Goal: Check status: Check status

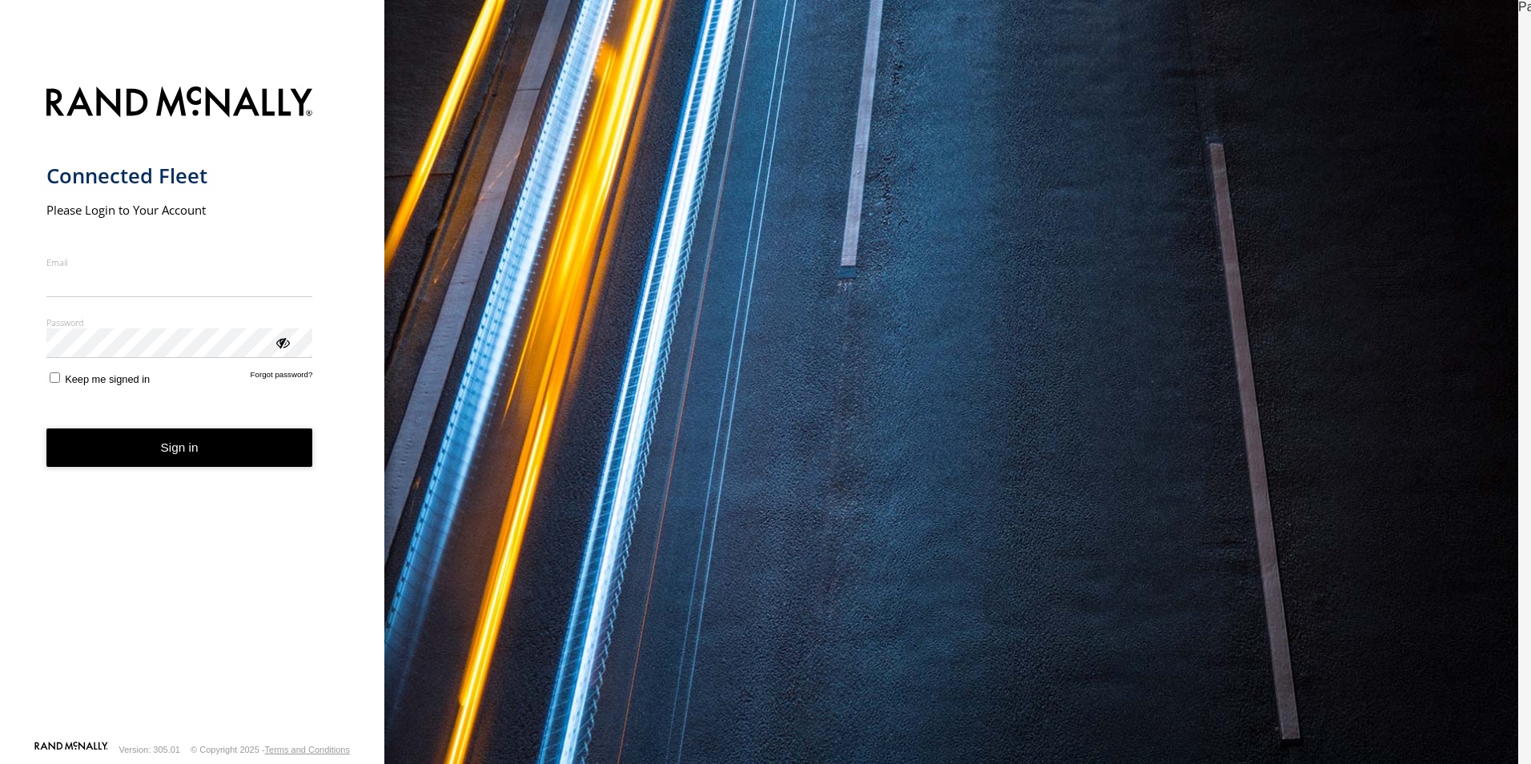
type input "**********"
click at [276, 354] on div "Password Enter you login password" at bounding box center [179, 337] width 267 height 42
click at [287, 345] on div "ViewPassword" at bounding box center [282, 342] width 16 height 16
click at [113, 438] on button "Sign in" at bounding box center [179, 447] width 267 height 39
click at [128, 441] on button "Sign in" at bounding box center [179, 447] width 267 height 39
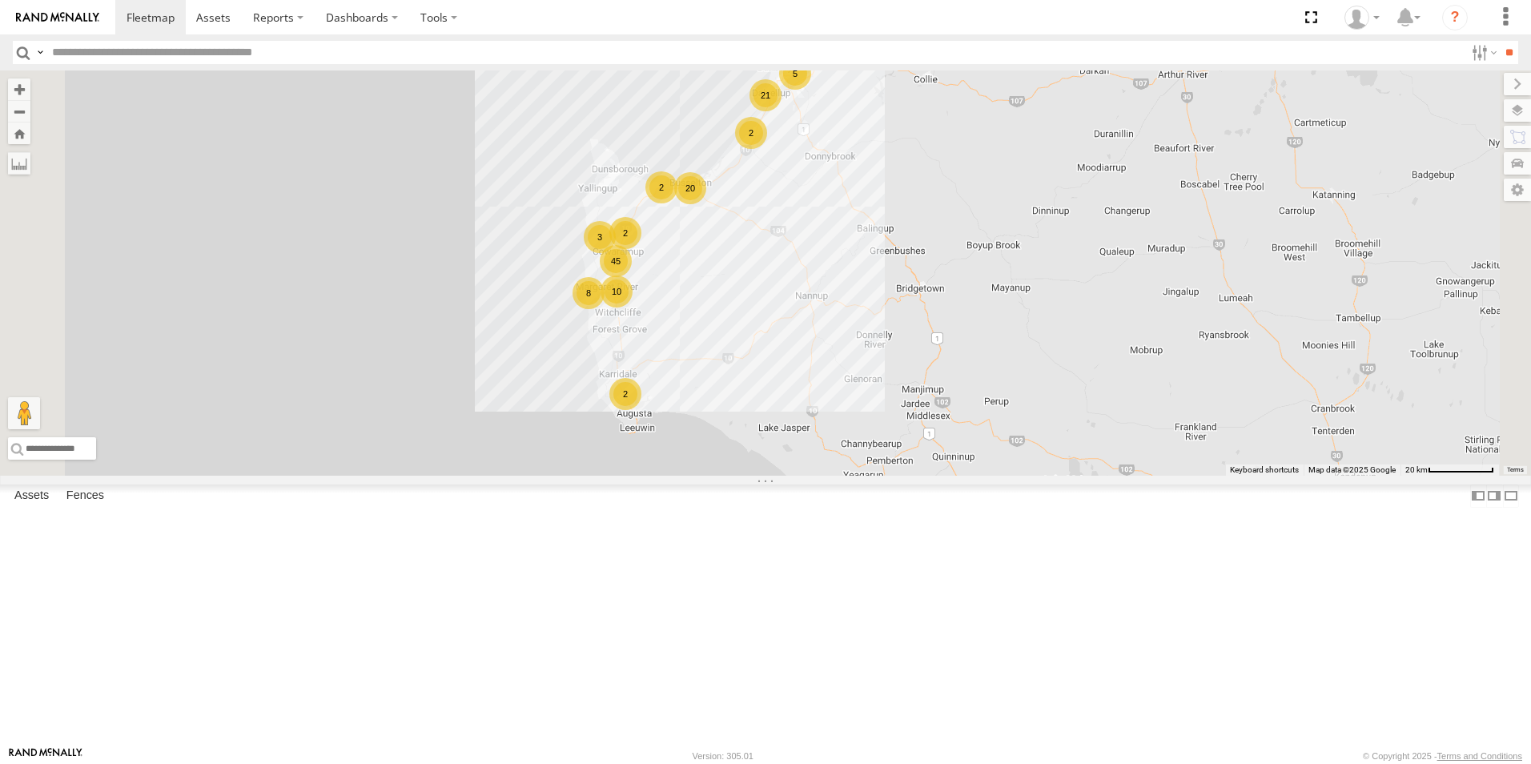
drag, startPoint x: 985, startPoint y: 633, endPoint x: 977, endPoint y: 461, distance: 172.3
click at [977, 461] on div "PM018 - Andy Taylor 45 20 8 10 2 5 4 2 21 3 2 3 2" at bounding box center [765, 272] width 1531 height 405
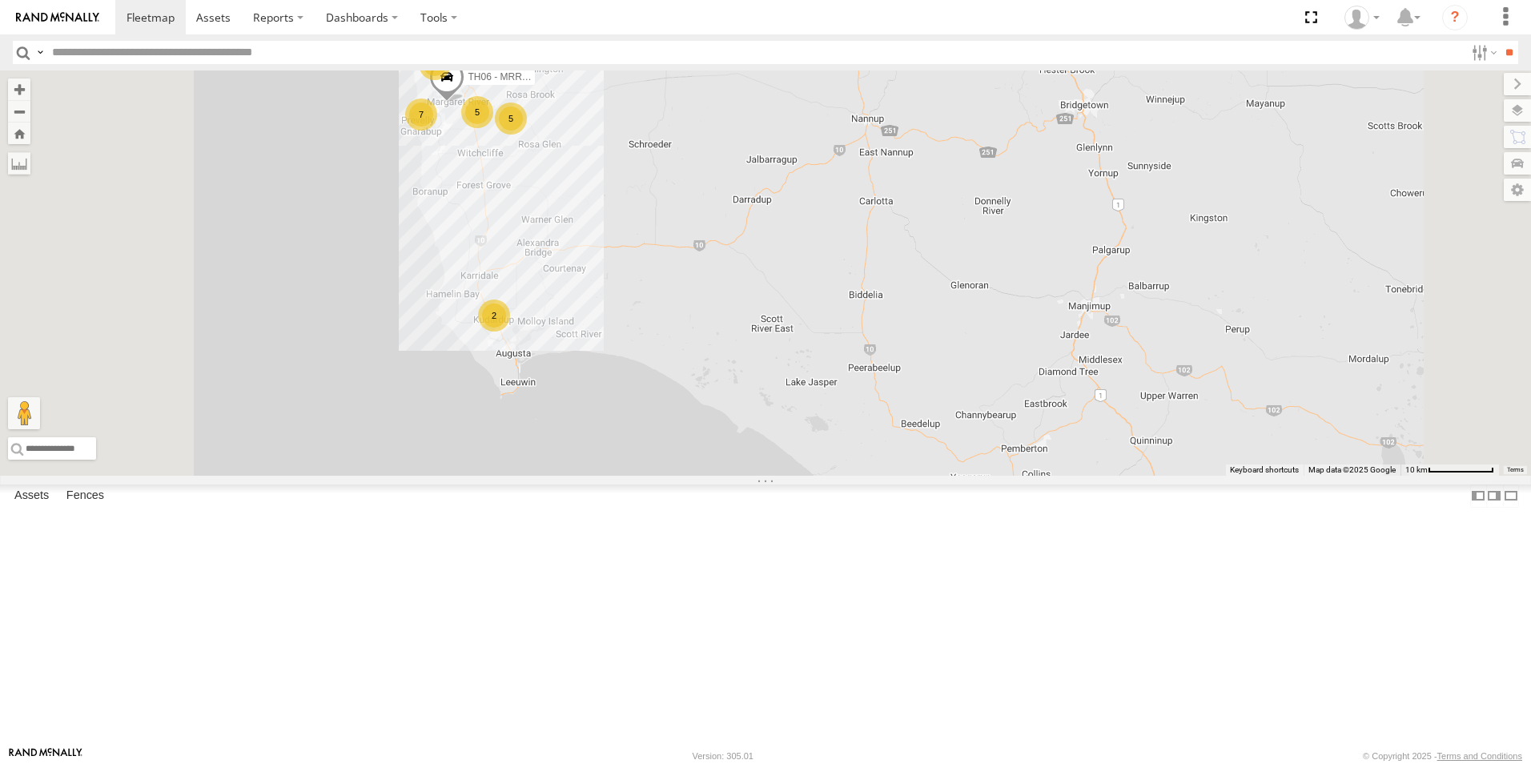
drag, startPoint x: 910, startPoint y: 489, endPoint x: 951, endPoint y: 415, distance: 84.9
click at [951, 415] on div "PM018 - Andy Taylor 34 9 9 7 5 2 CV217 - Jayne Pilmer 11 5 2 3 TH06 - MRRC Fenc…" at bounding box center [765, 272] width 1531 height 405
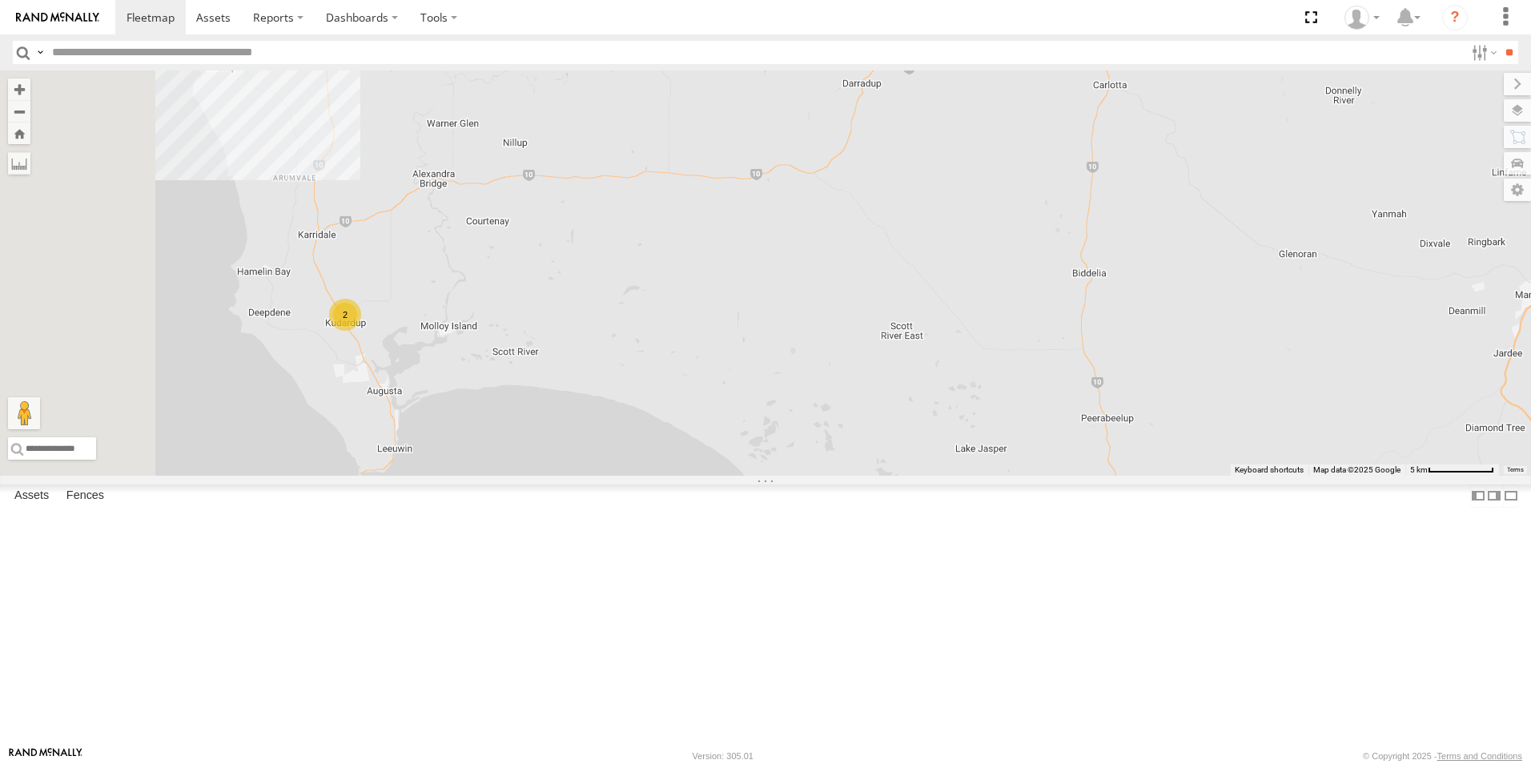
drag, startPoint x: 839, startPoint y: 490, endPoint x: 955, endPoint y: 473, distance: 117.3
click at [955, 473] on div "PM018 - Andy Taylor CV217 - Jayne Pilmer TH06 - MRRC Fencing Tractor PM013 - Pa…" at bounding box center [765, 272] width 1531 height 405
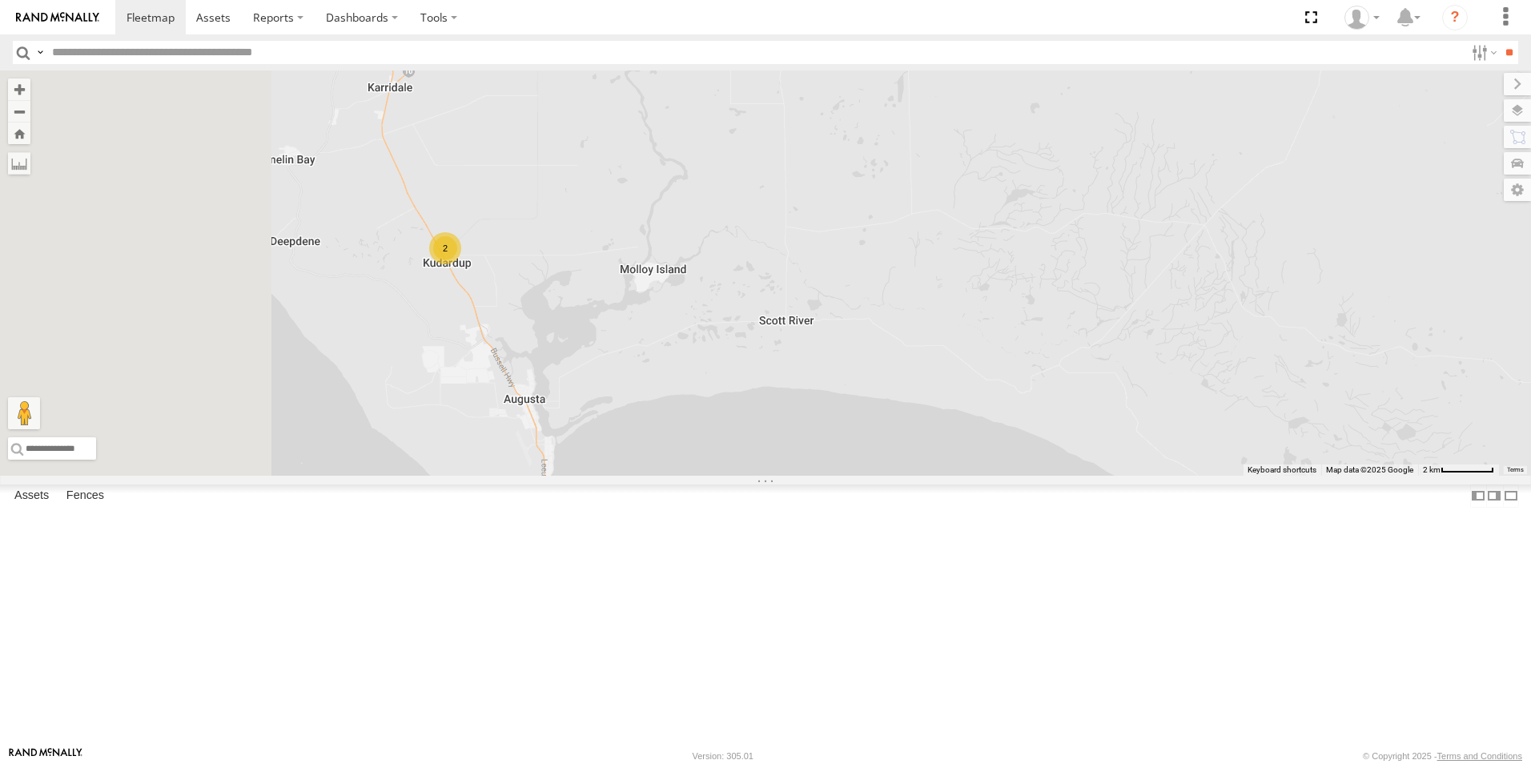
drag, startPoint x: 687, startPoint y: 474, endPoint x: 925, endPoint y: 469, distance: 238.6
click at [925, 469] on div "PM018 - Andy Taylor CV217 - Jayne Pilmer TH06 - MRRC Fencing Tractor PM013 - Pa…" at bounding box center [765, 272] width 1531 height 405
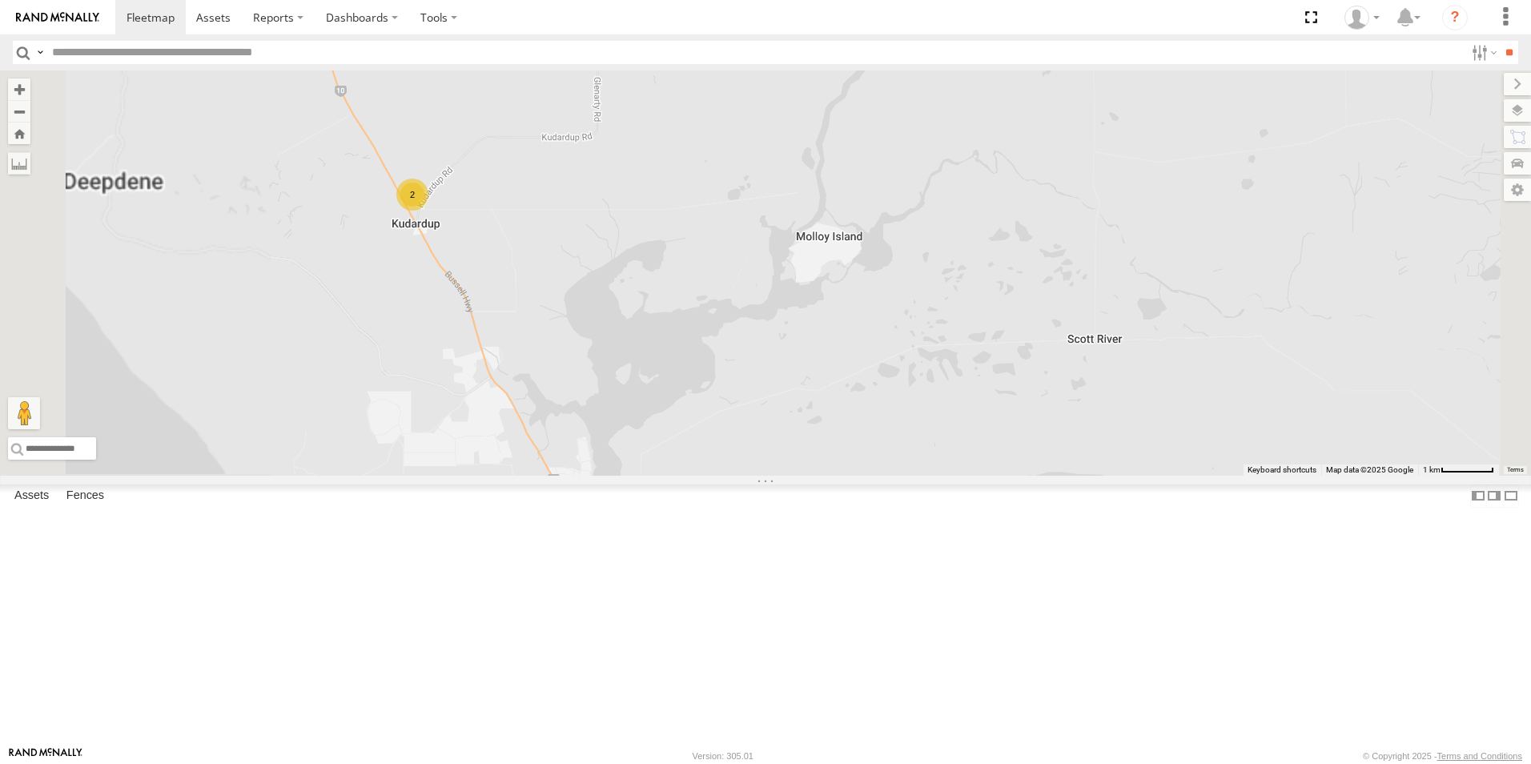
drag, startPoint x: 706, startPoint y: 417, endPoint x: 960, endPoint y: 423, distance: 253.8
click at [960, 423] on div "PM018 - Andy Taylor CV217 - Jayne Pilmer TH06 - MRRC Fencing Tractor PM013 - Pa…" at bounding box center [765, 272] width 1531 height 405
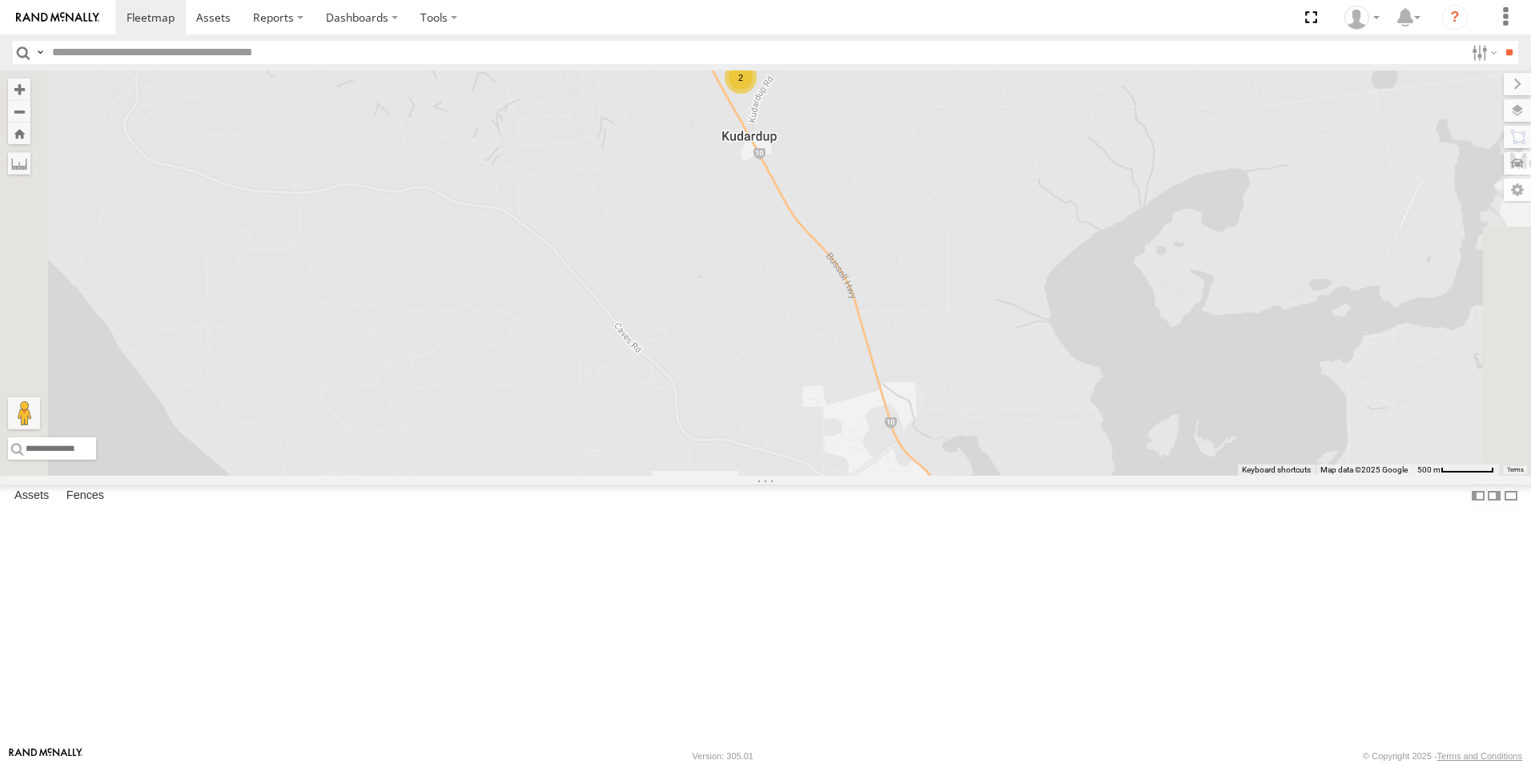
drag, startPoint x: 845, startPoint y: 363, endPoint x: 846, endPoint y: 643, distance: 279.4
click at [846, 476] on div "PM018 - Andy Taylor CV217 - Jayne Pilmer TH06 - MRRC Fencing Tractor PM013 - Pa…" at bounding box center [765, 272] width 1531 height 405
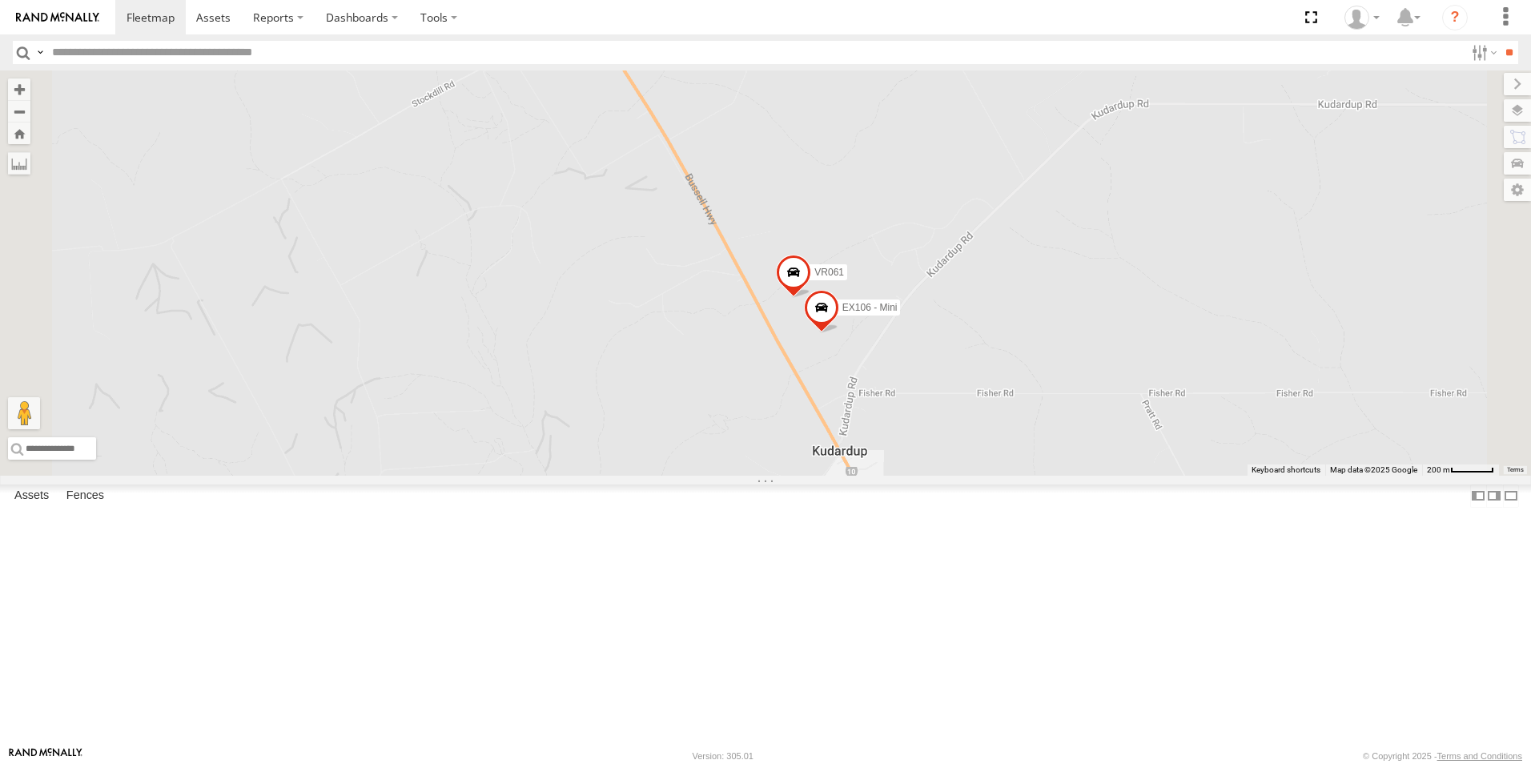
drag, startPoint x: 846, startPoint y: 356, endPoint x: 828, endPoint y: 534, distance: 178.7
click at [828, 476] on div "PM018 - Andy Taylor CV217 - Jayne Pilmer TH06 - MRRC Fencing Tractor PM013 - Pa…" at bounding box center [765, 272] width 1531 height 405
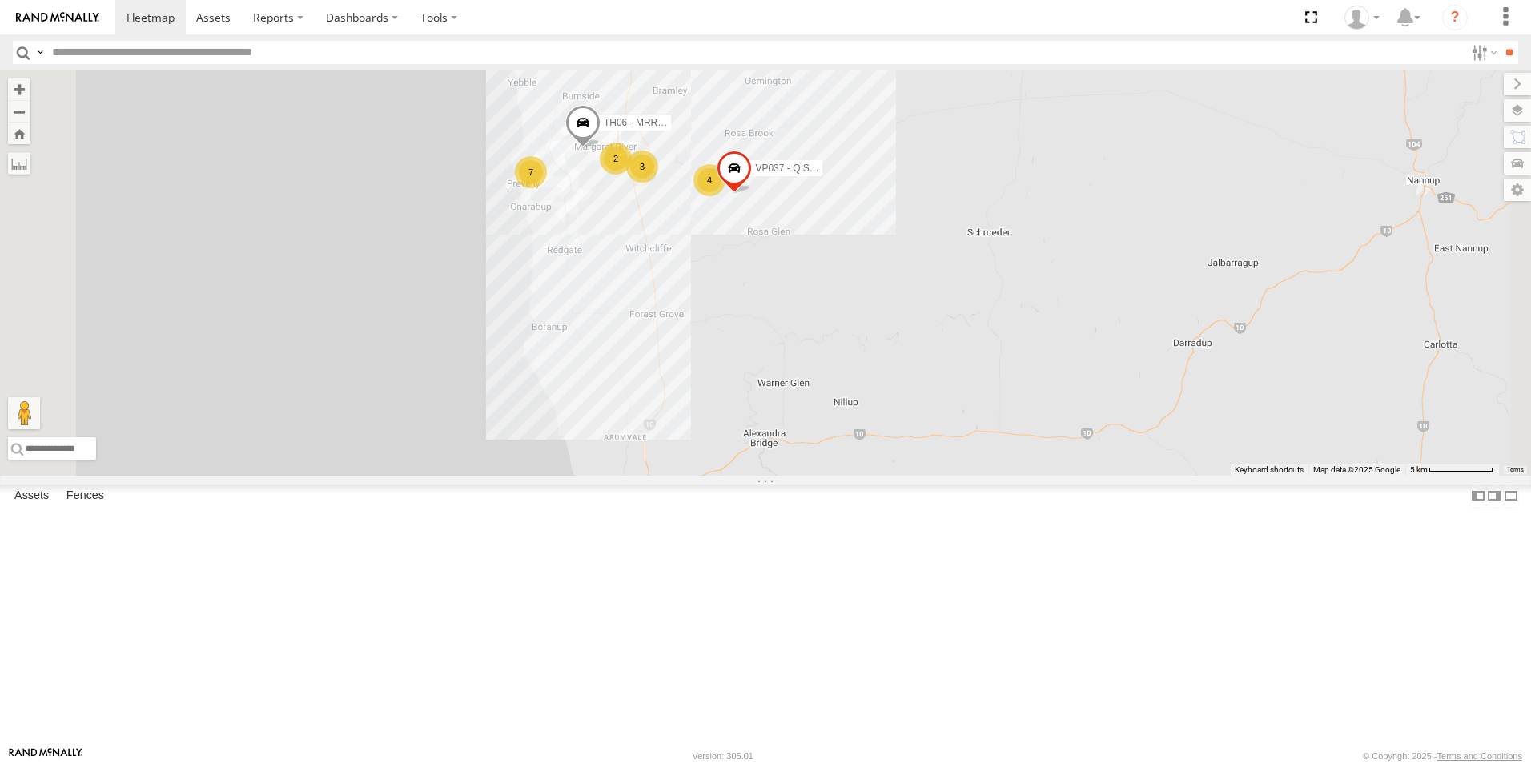
drag, startPoint x: 987, startPoint y: 422, endPoint x: 961, endPoint y: 680, distance: 259.0
click at [961, 476] on div "PM018 - Andy Taylor CV217 - Jayne Pilmer TH06 - MRRC Fencing Tractor PM013 - Pa…" at bounding box center [765, 272] width 1531 height 405
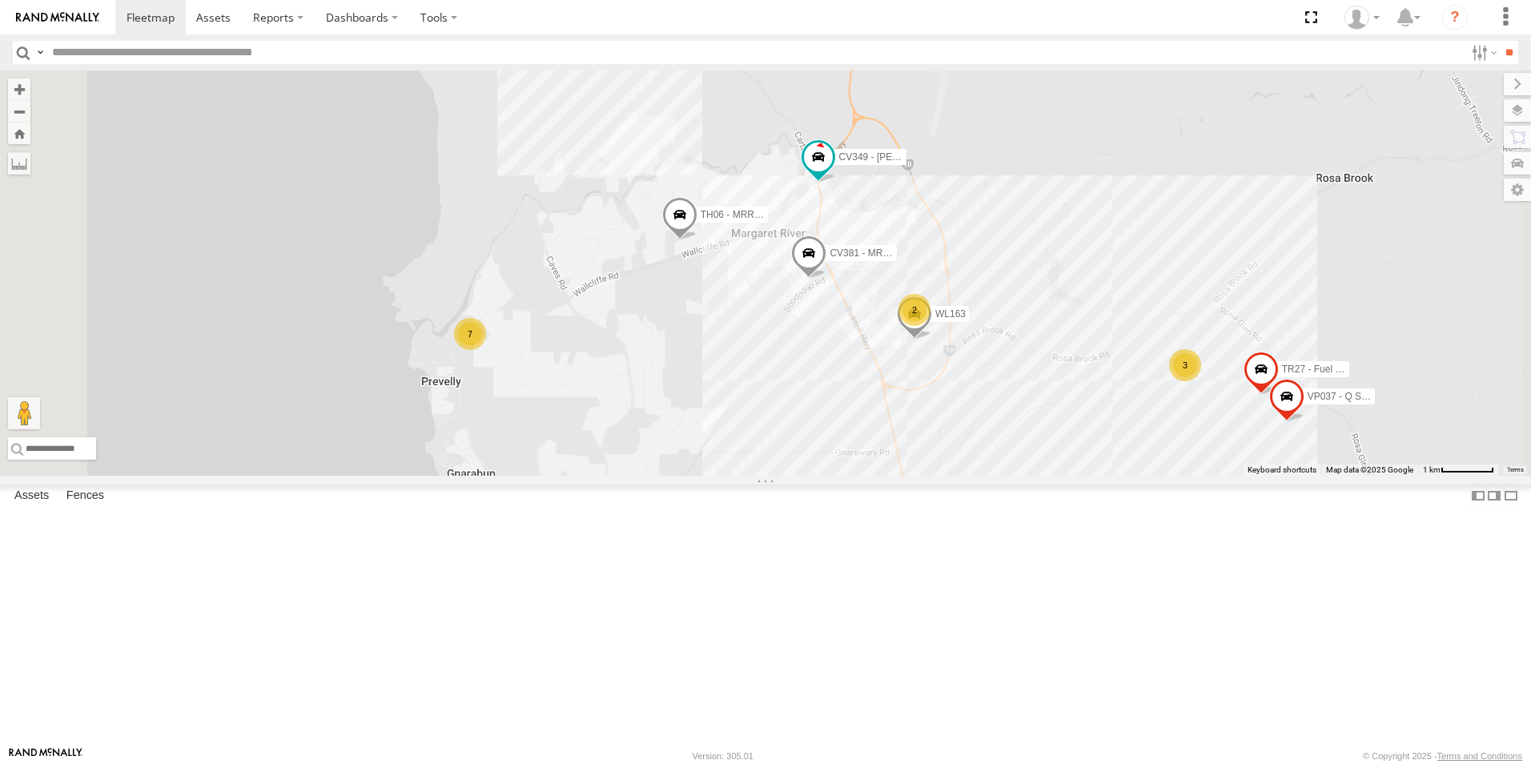
drag, startPoint x: 727, startPoint y: 435, endPoint x: 760, endPoint y: 435, distance: 32.8
click at [760, 435] on div "PM018 - Andy Taylor CV217 - Jayne Pilmer TH06 - MRRC Fencing Tractor PM013 - Pa…" at bounding box center [765, 272] width 1531 height 405
click at [956, 163] on span "CV349 - [PERSON_NAME]" at bounding box center [897, 157] width 117 height 11
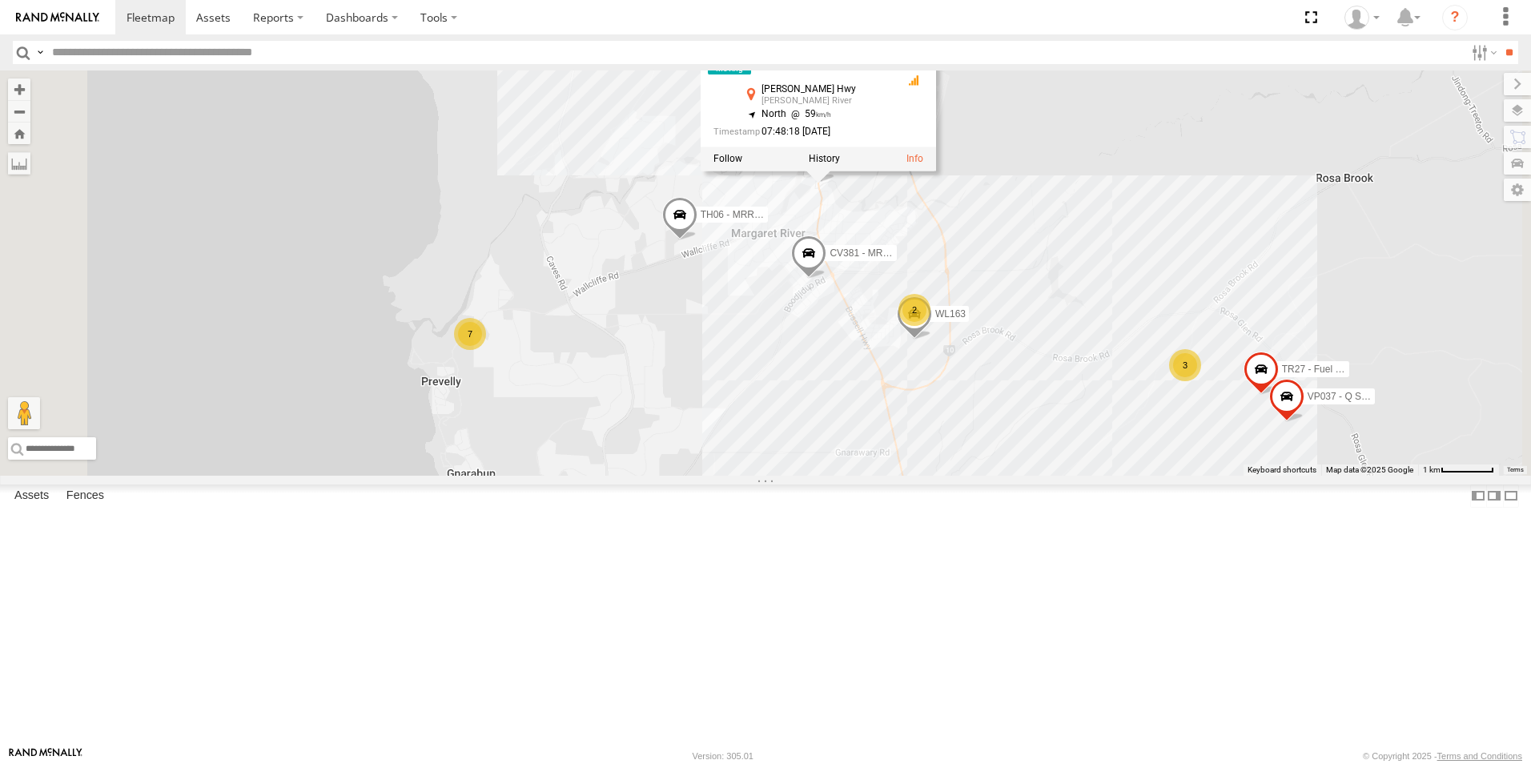
click at [827, 279] on div "PM018 - Andy Taylor CV217 - Jayne Pilmer TH06 - MRRC Fencing Tractor PM013 - Pa…" at bounding box center [765, 272] width 1531 height 405
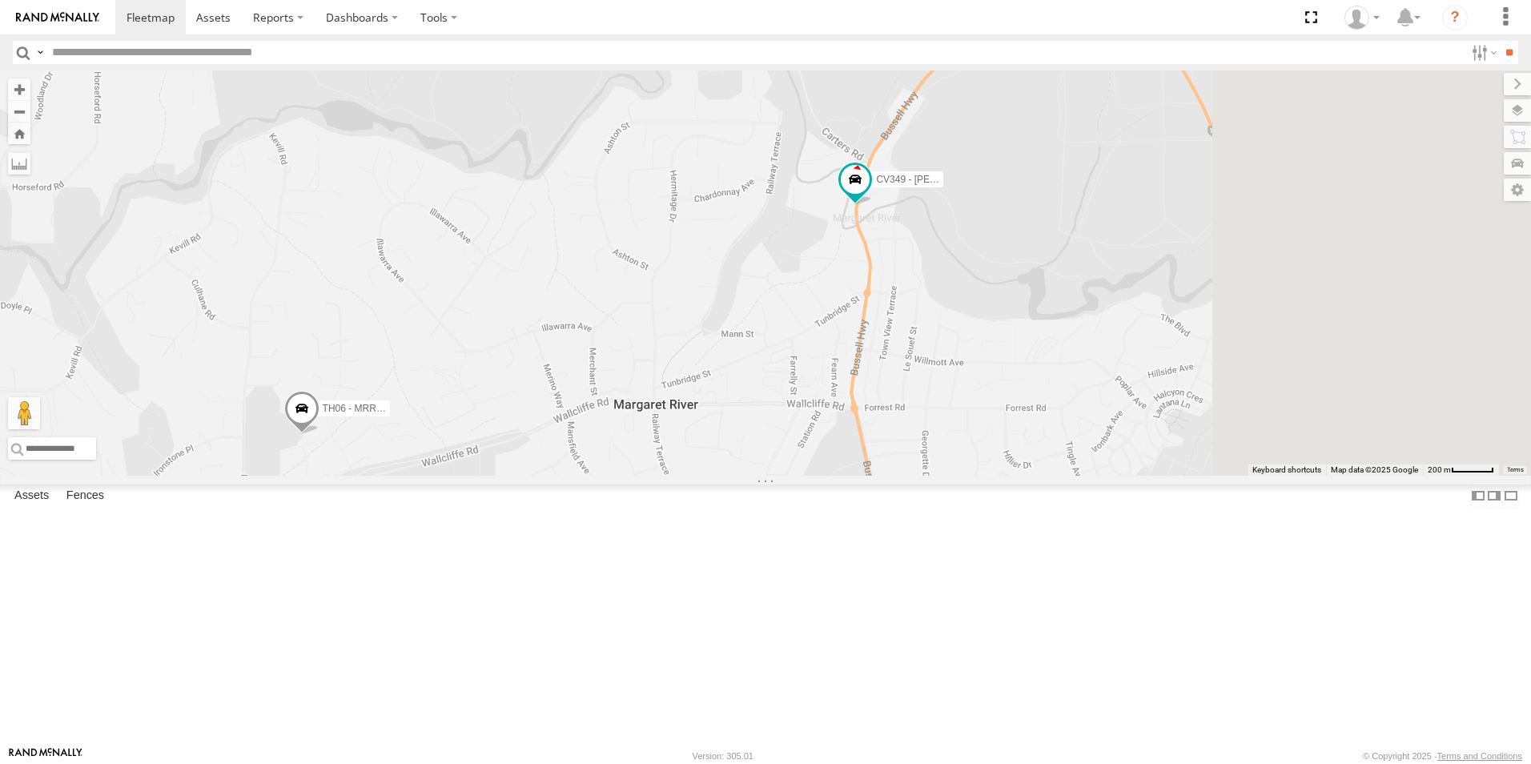
drag, startPoint x: 1179, startPoint y: 326, endPoint x: 1022, endPoint y: 409, distance: 177.6
click at [1022, 409] on div "PM018 - Andy Taylor CV217 - Jayne Pilmer TH06 - MRRC Fencing Tractor PM013 - Pa…" at bounding box center [765, 272] width 1531 height 405
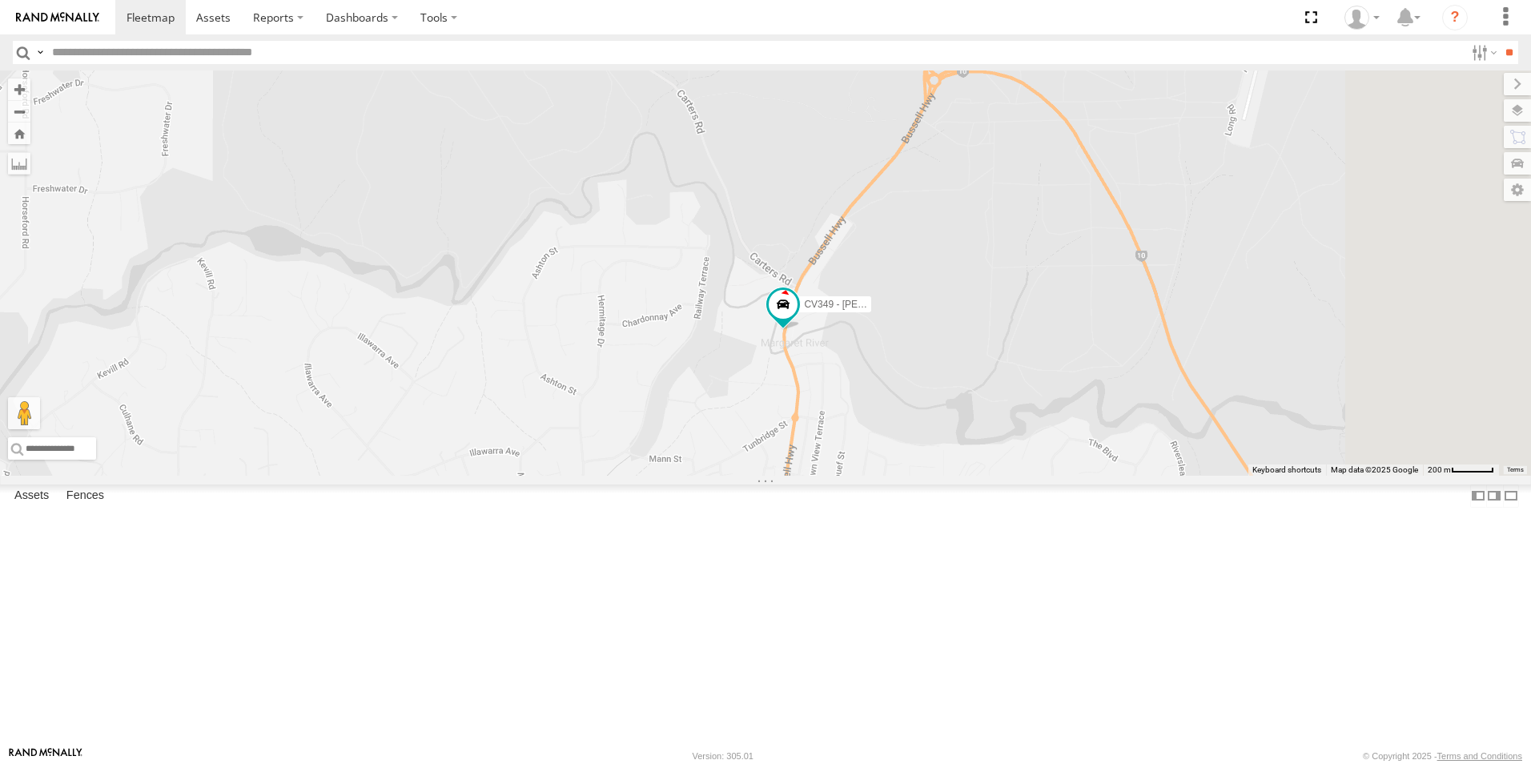
drag, startPoint x: 1186, startPoint y: 391, endPoint x: 1110, endPoint y: 522, distance: 152.1
click at [1110, 476] on div "PM018 - Andy Taylor CV217 - Jayne Pilmer TH06 - MRRC Fencing Tractor PM013 - Pa…" at bounding box center [765, 272] width 1531 height 405
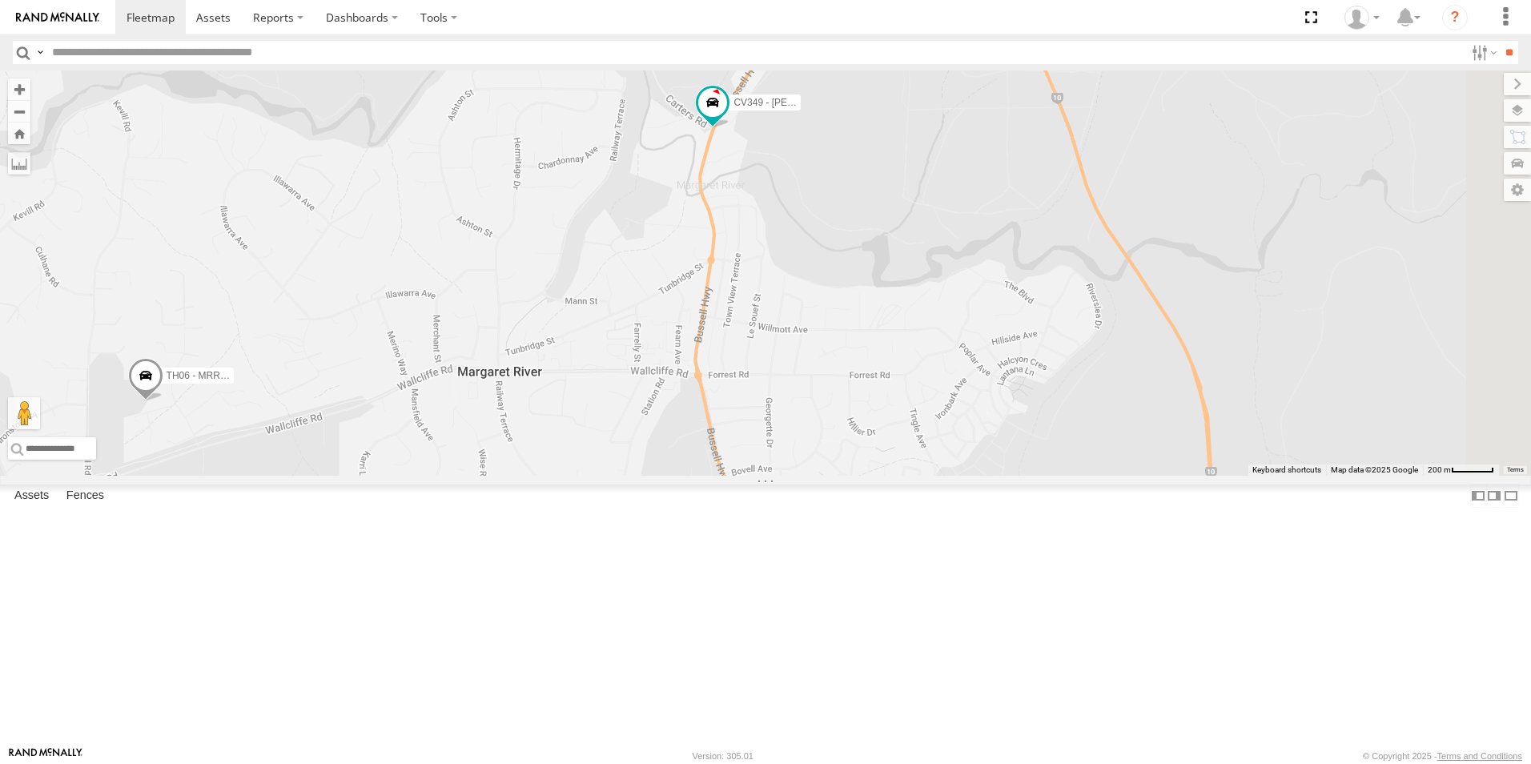
drag, startPoint x: 1132, startPoint y: 444, endPoint x: 1050, endPoint y: 285, distance: 179.0
click at [1050, 285] on div "PM018 - Andy Taylor CV217 - Jayne Pilmer TH06 - MRRC Fencing Tractor PM013 - Pa…" at bounding box center [765, 272] width 1531 height 405
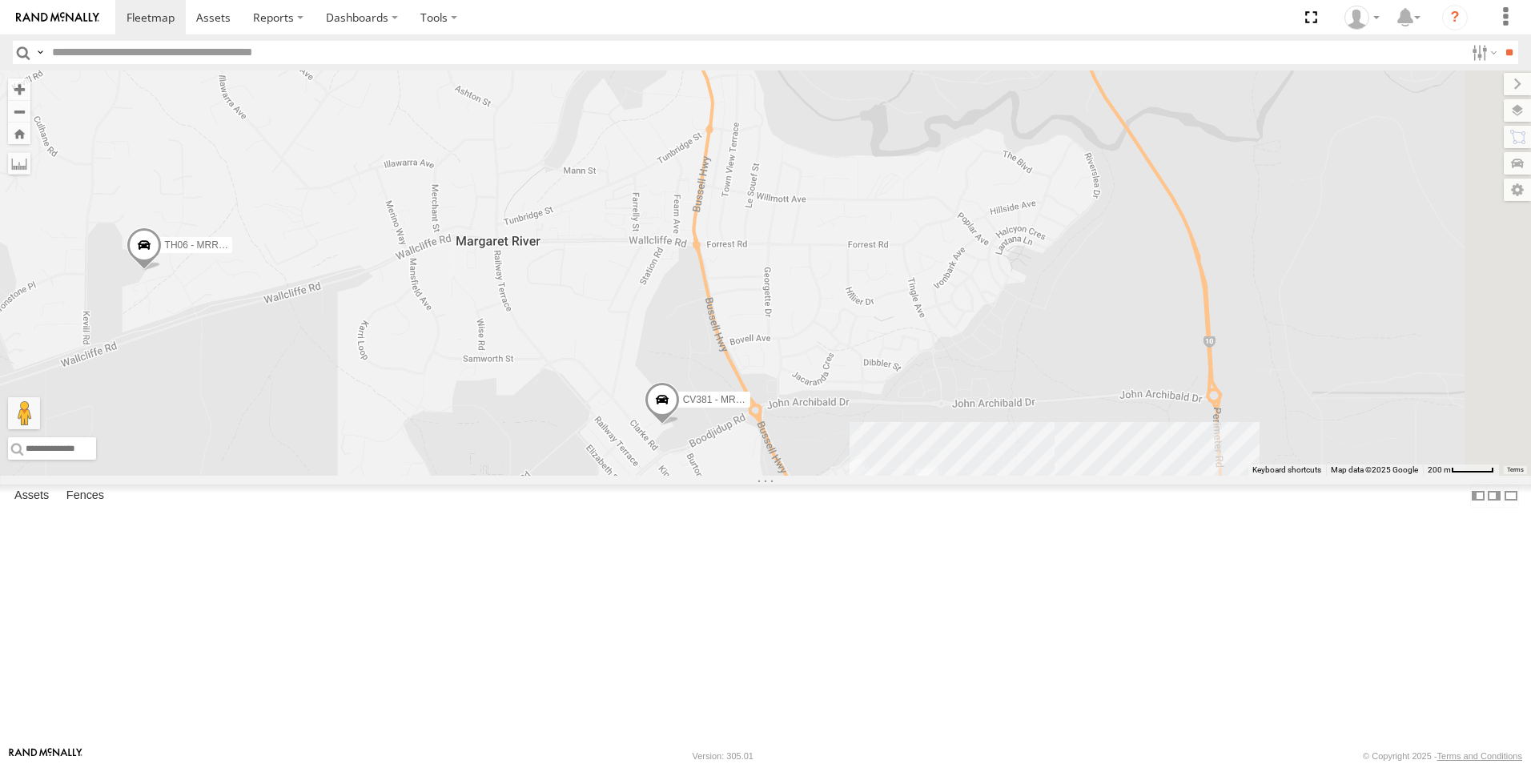
drag, startPoint x: 999, startPoint y: 658, endPoint x: 995, endPoint y: 479, distance: 179.4
click at [995, 476] on div "PM018 - Andy Taylor CV217 - Jayne Pilmer TH06 - MRRC Fencing Tractor PM013 - Pa…" at bounding box center [765, 272] width 1531 height 405
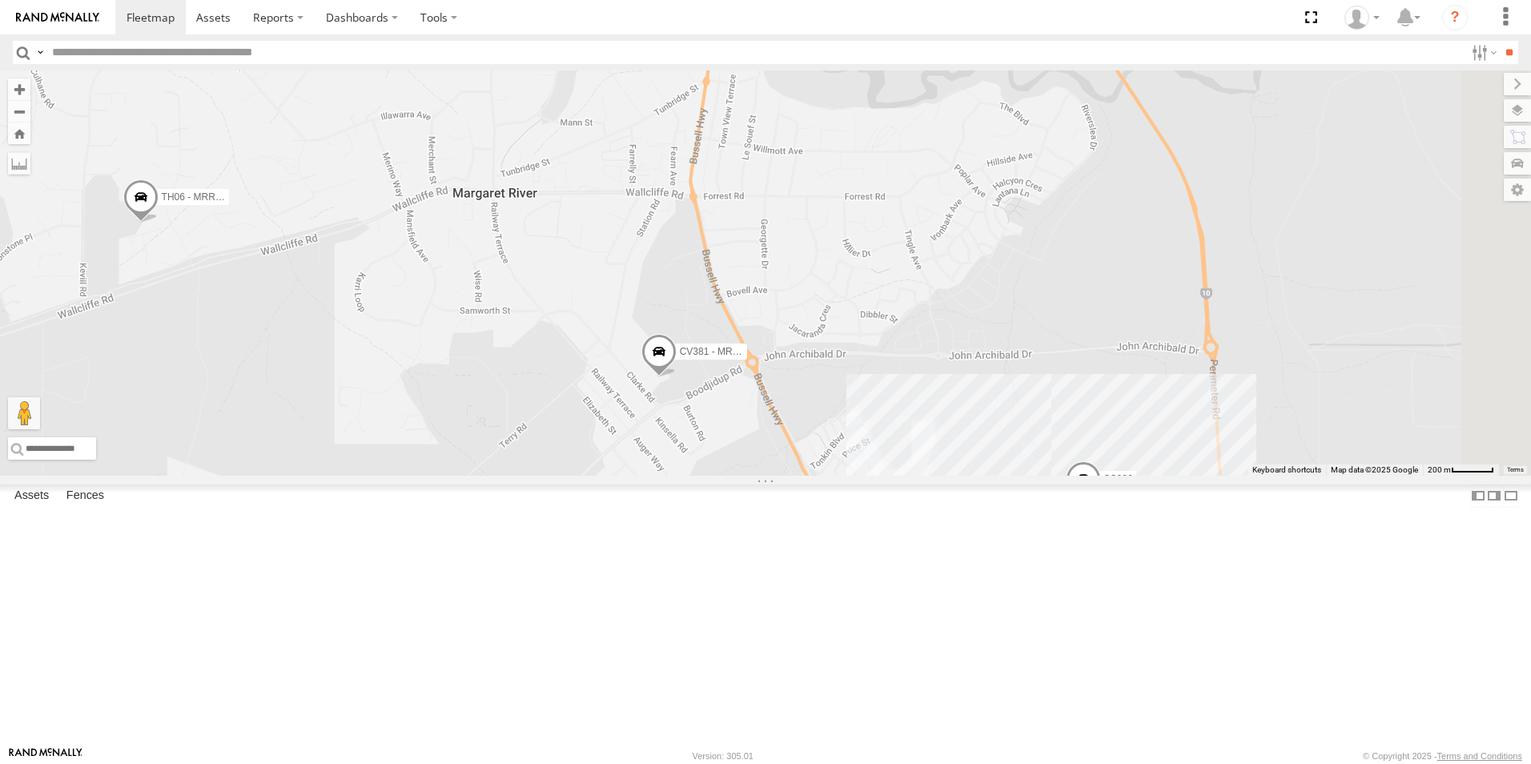
click at [746, 357] on span "CV381 - MRRC" at bounding box center [713, 351] width 66 height 11
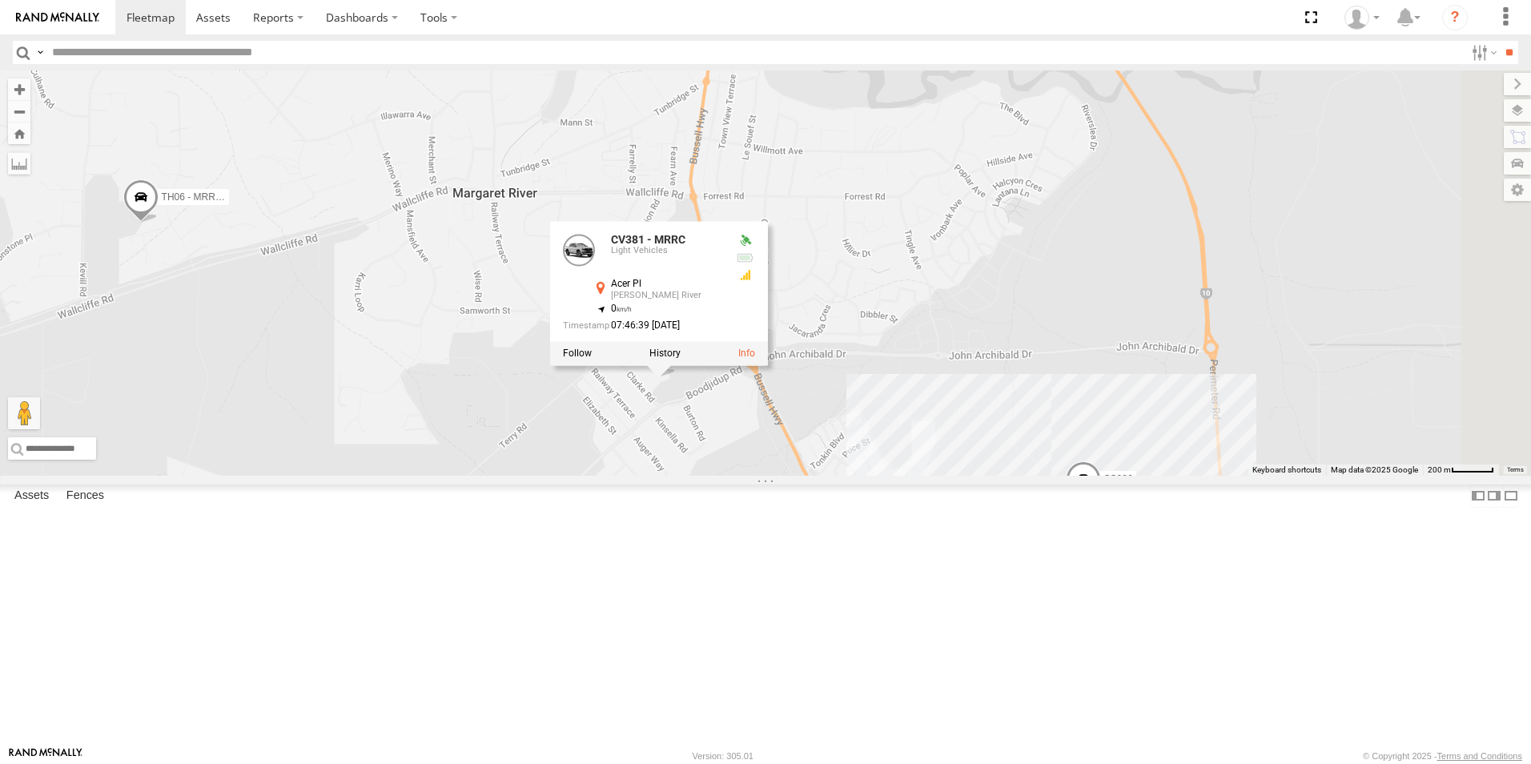
click at [919, 476] on div "PM018 - Andy Taylor CV217 - Jayne Pilmer TH06 - MRRC Fencing Tractor PM013 - Pa…" at bounding box center [765, 272] width 1531 height 405
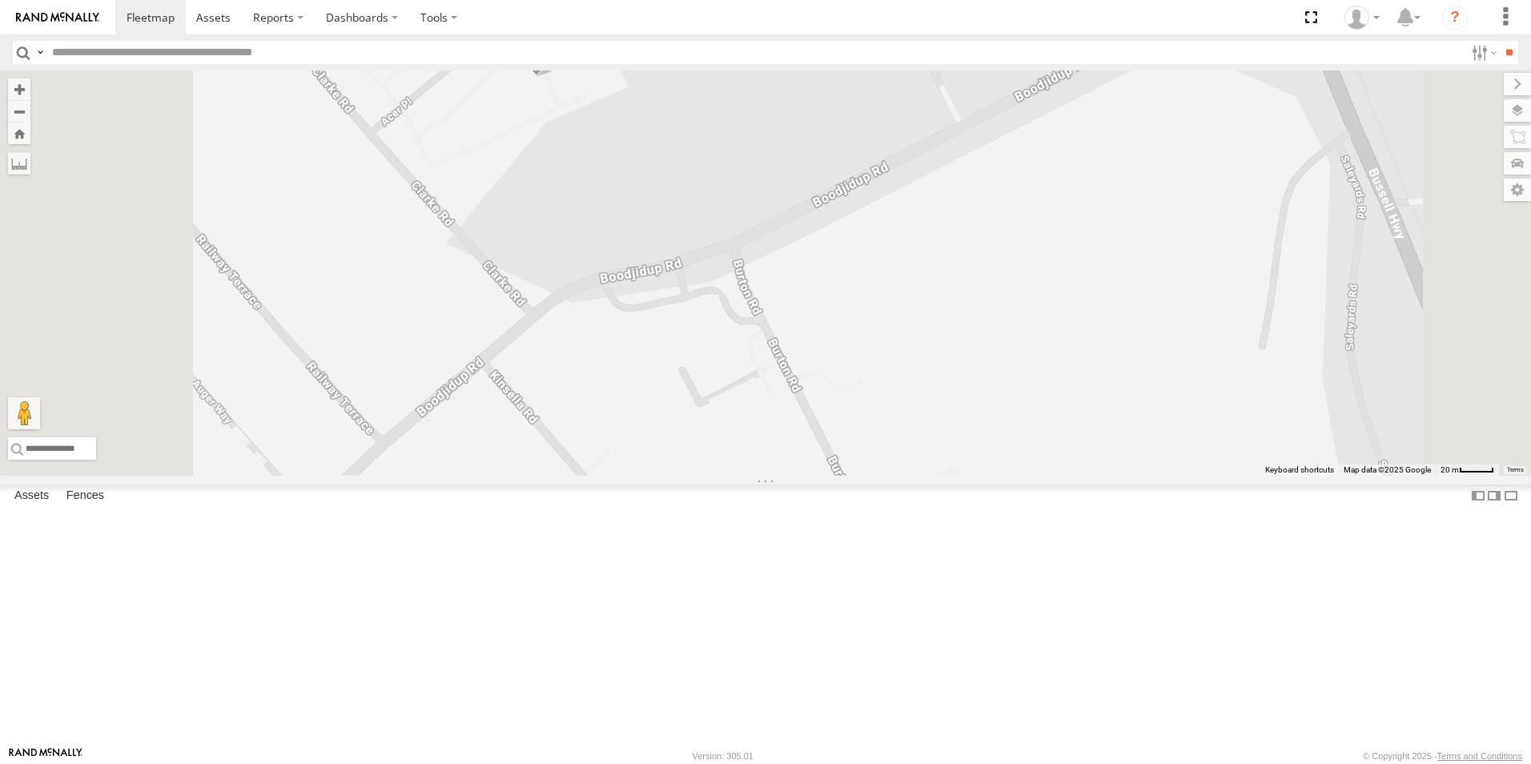
drag, startPoint x: 752, startPoint y: 424, endPoint x: 865, endPoint y: 618, distance: 224.6
click at [865, 476] on div "PM018 - Andy Taylor CV217 - Jayne Pilmer TH06 - MRRC Fencing Tractor PM013 - Pa…" at bounding box center [765, 272] width 1531 height 405
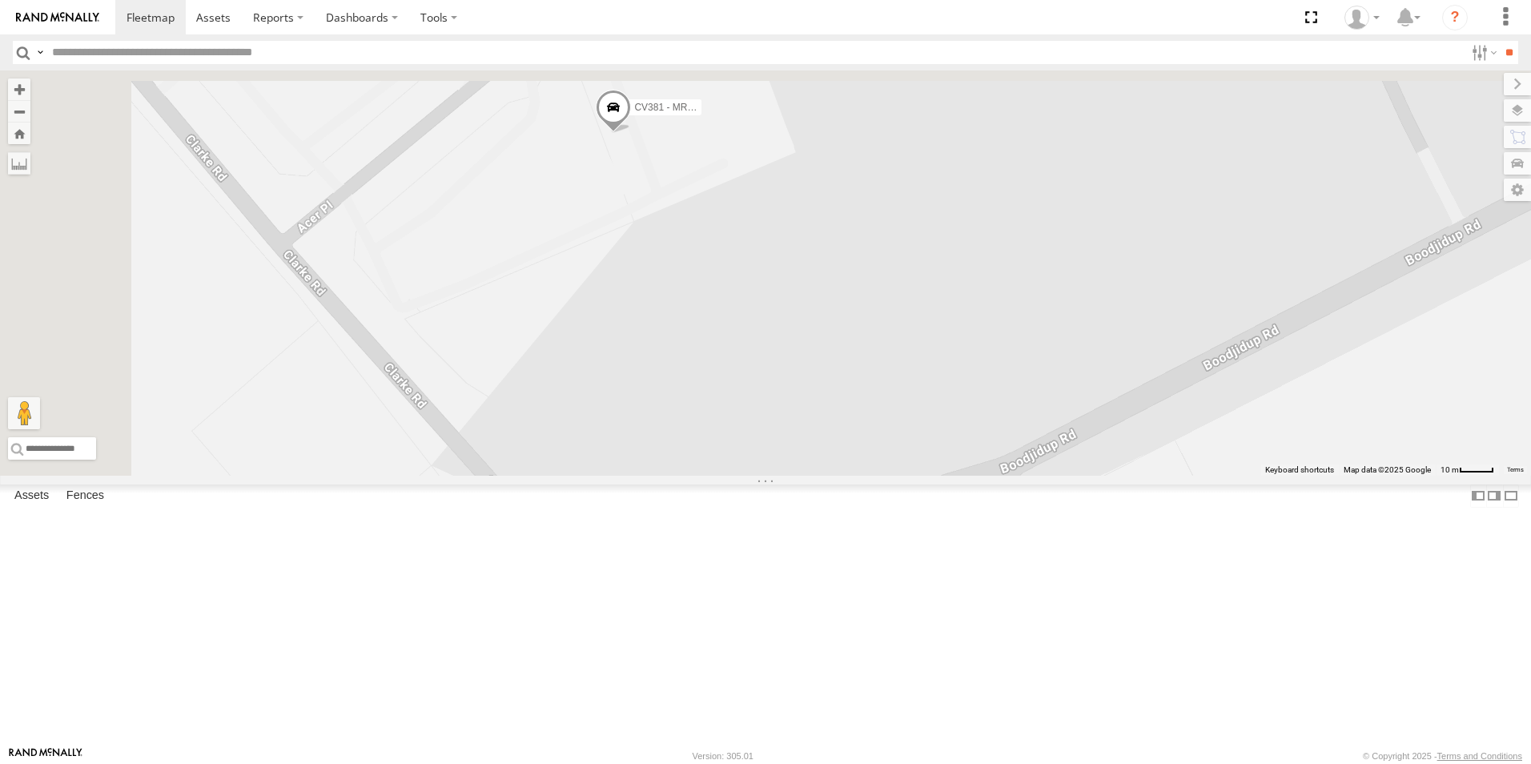
drag, startPoint x: 838, startPoint y: 459, endPoint x: 901, endPoint y: 676, distance: 225.7
click at [901, 476] on div "PM018 - Andy Taylor CV217 - Jayne Pilmer TH06 - MRRC Fencing Tractor PM013 - Pa…" at bounding box center [765, 272] width 1531 height 405
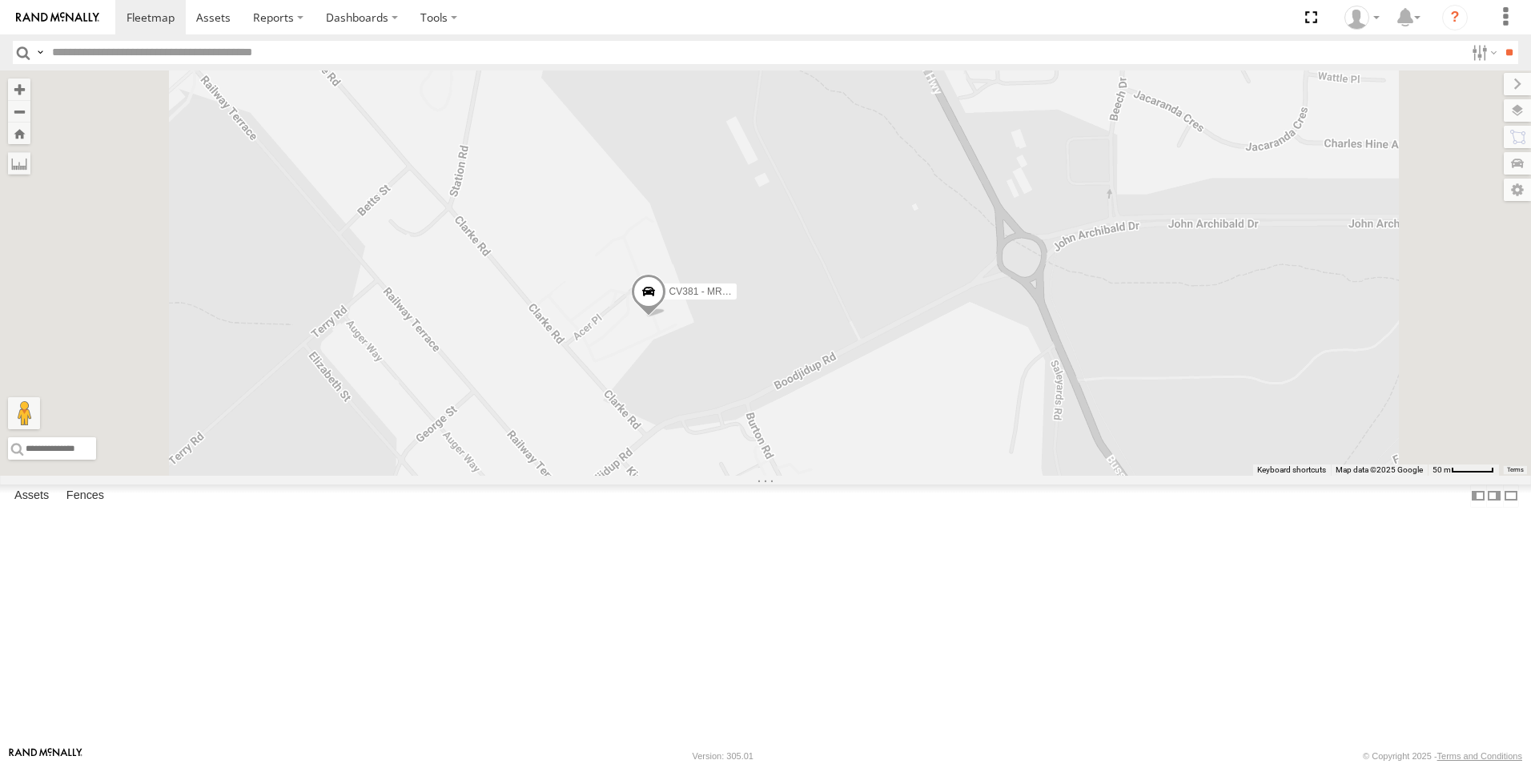
click at [736, 297] on span "CV381 - MRRC" at bounding box center [702, 291] width 66 height 11
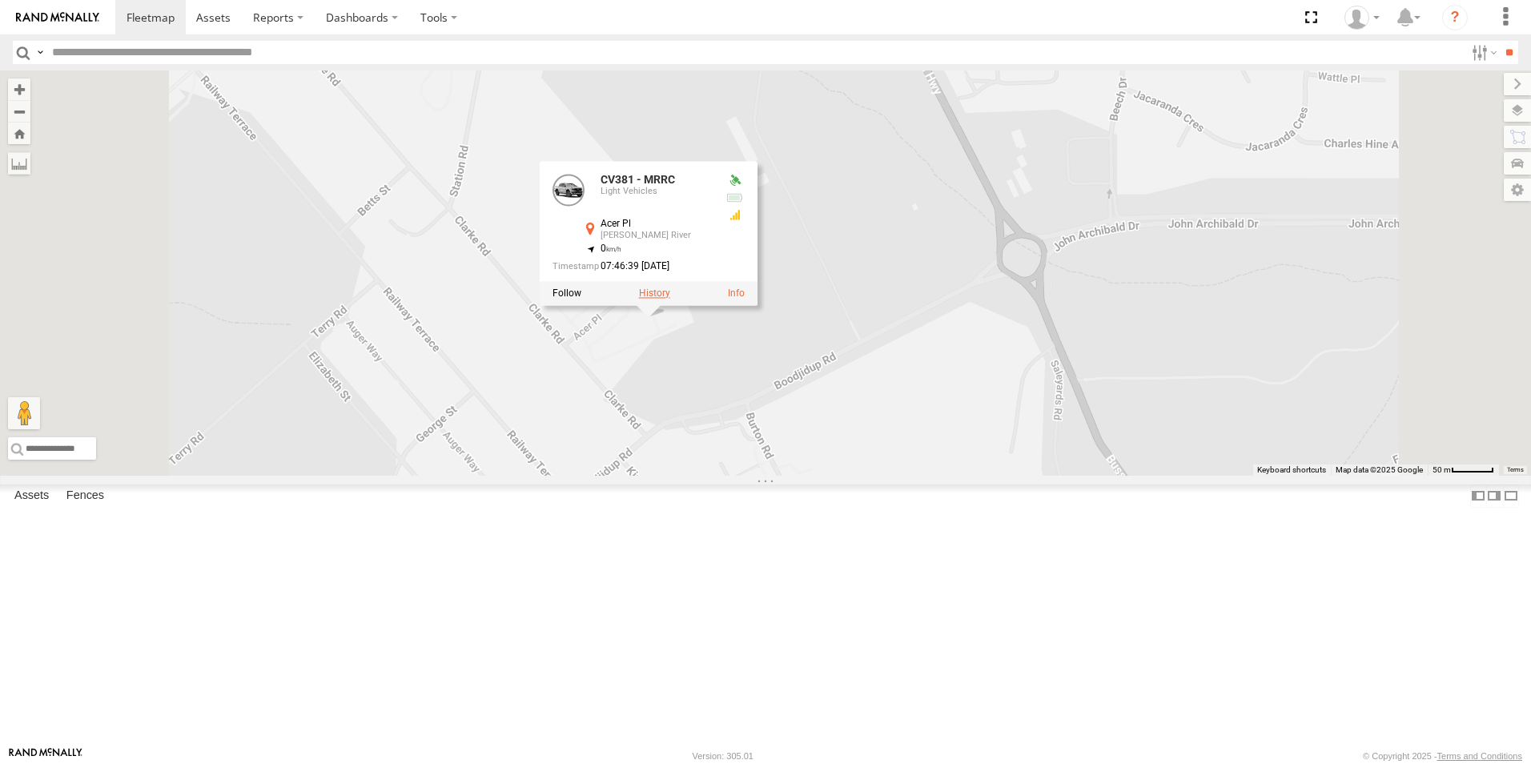
click at [670, 299] on label at bounding box center [654, 292] width 31 height 11
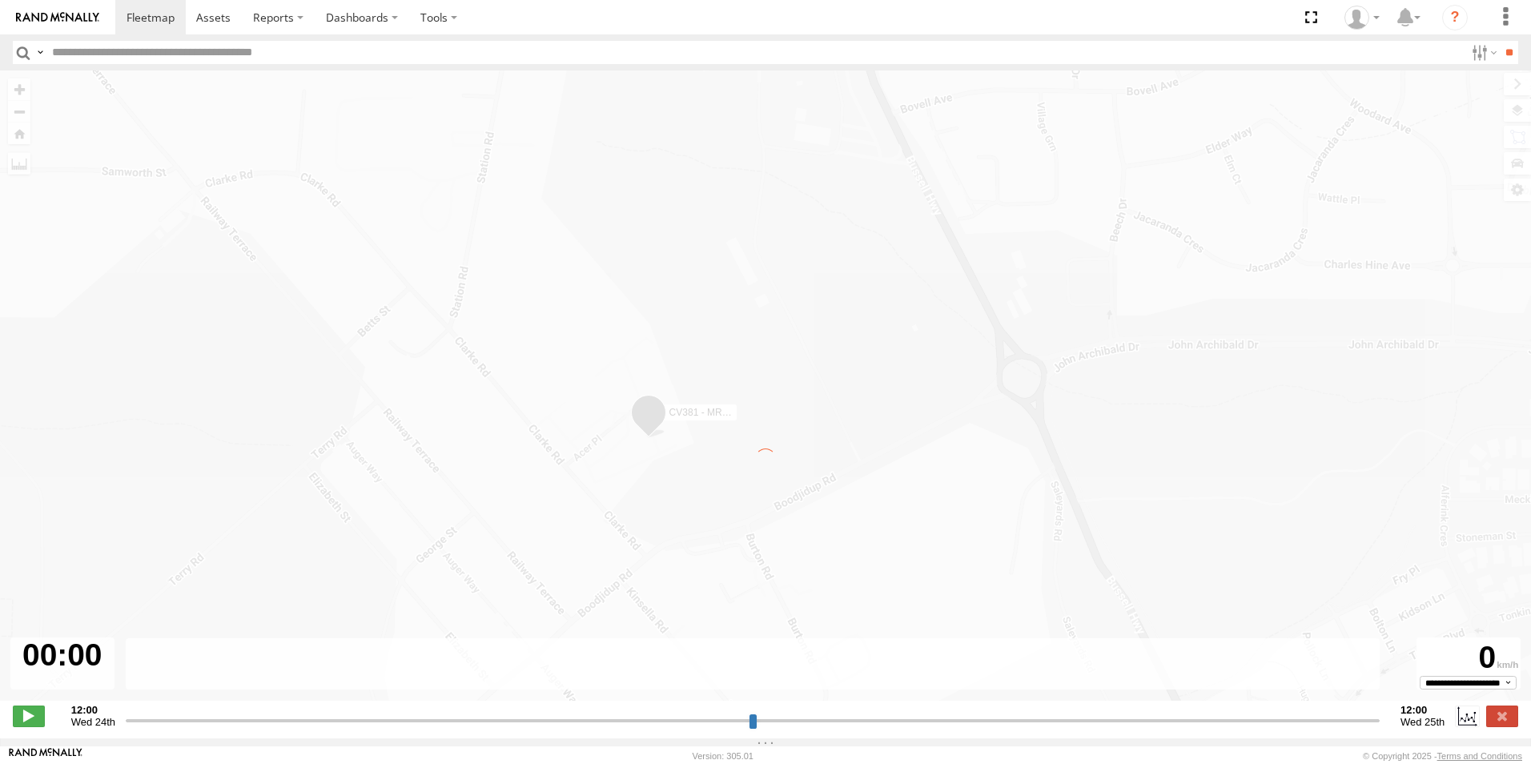
type input "**********"
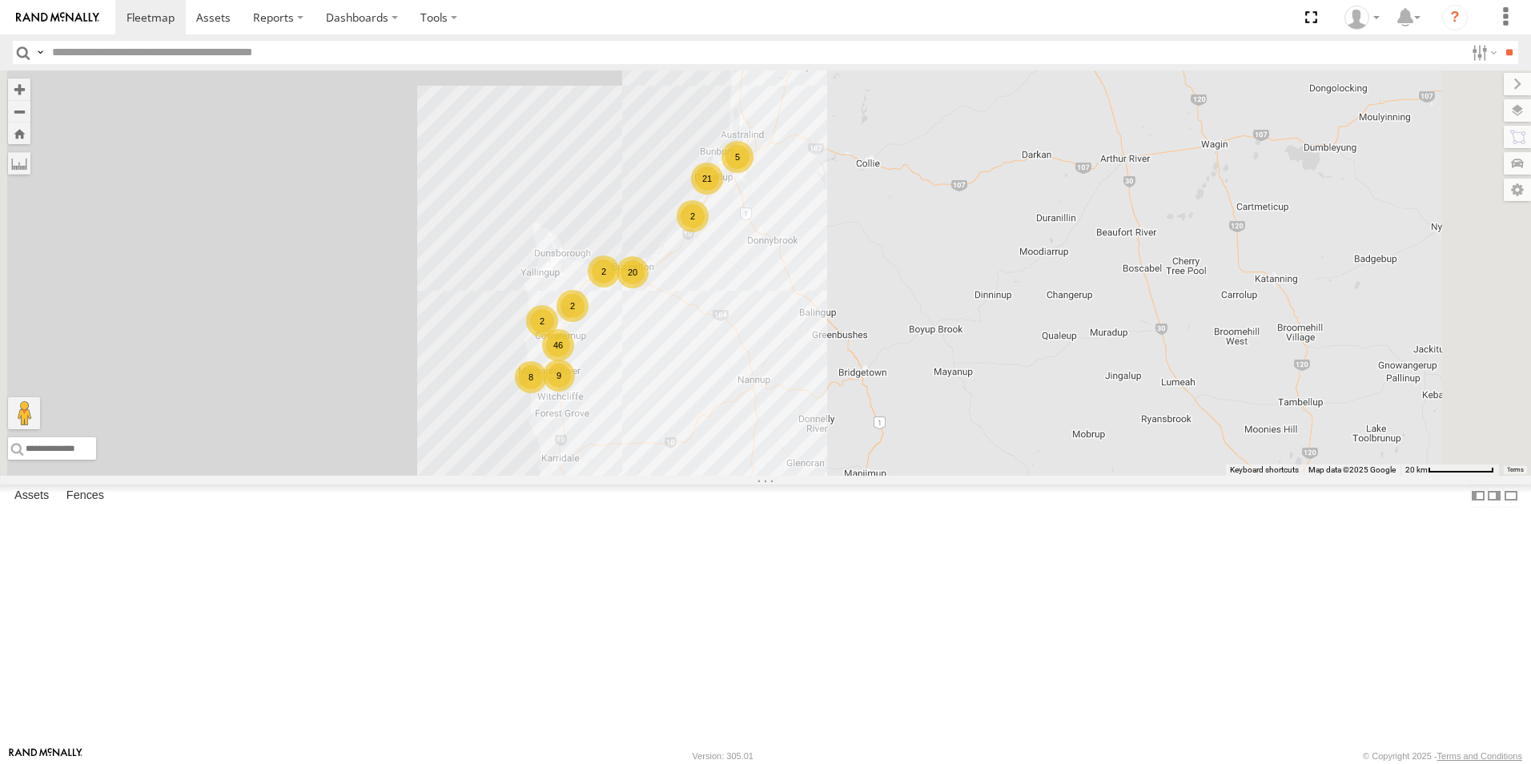
drag, startPoint x: 988, startPoint y: 477, endPoint x: 829, endPoint y: 165, distance: 350.5
click at [829, 165] on div "PM018 - [PERSON_NAME] 60 46 34 20 89 17 27 8 9 34 6 2 5 4 2 CV304 - [PERSON_NAM…" at bounding box center [765, 272] width 1531 height 405
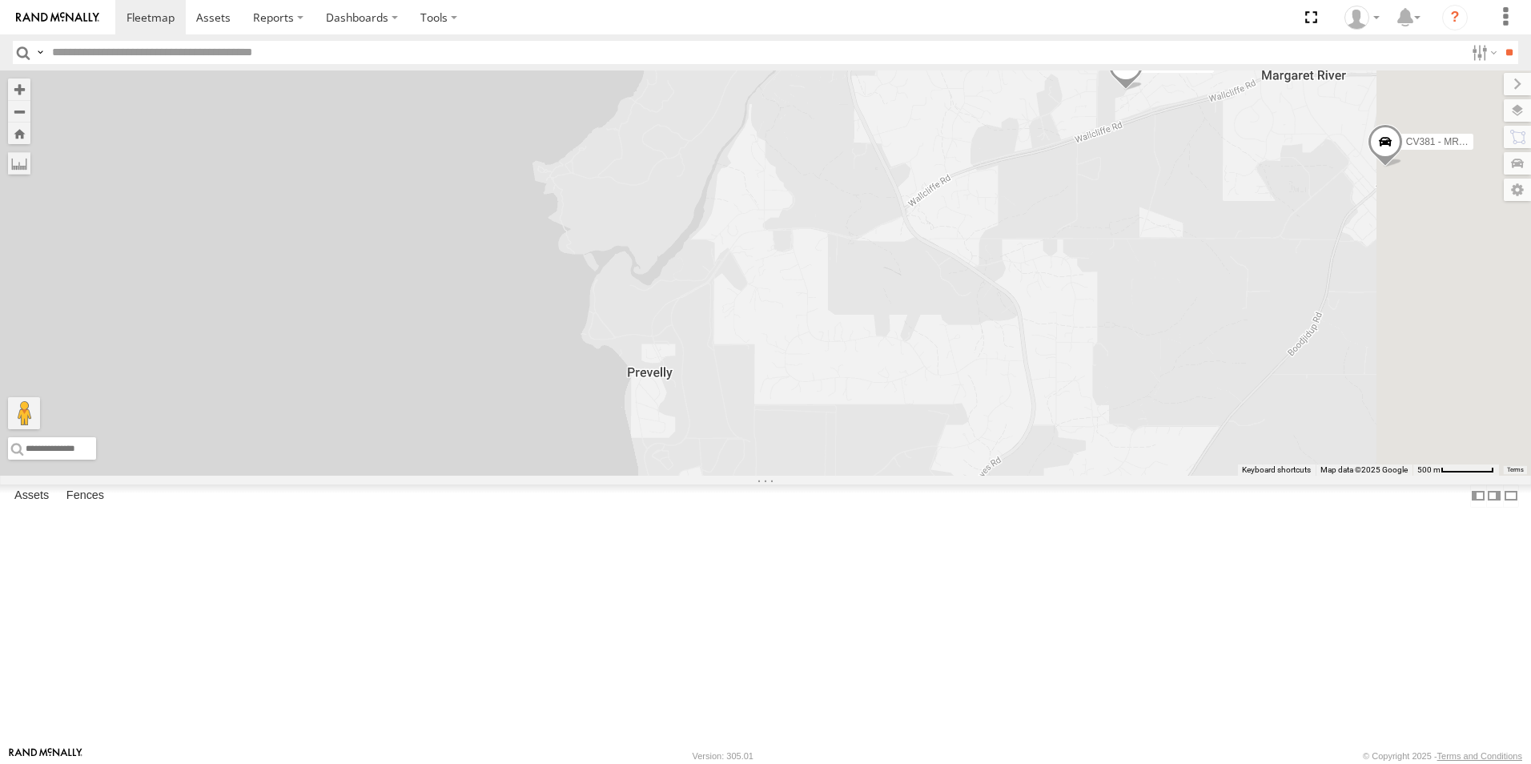
drag, startPoint x: 1007, startPoint y: 340, endPoint x: 760, endPoint y: 787, distance: 510.2
click at [760, 763] on html at bounding box center [765, 382] width 1531 height 764
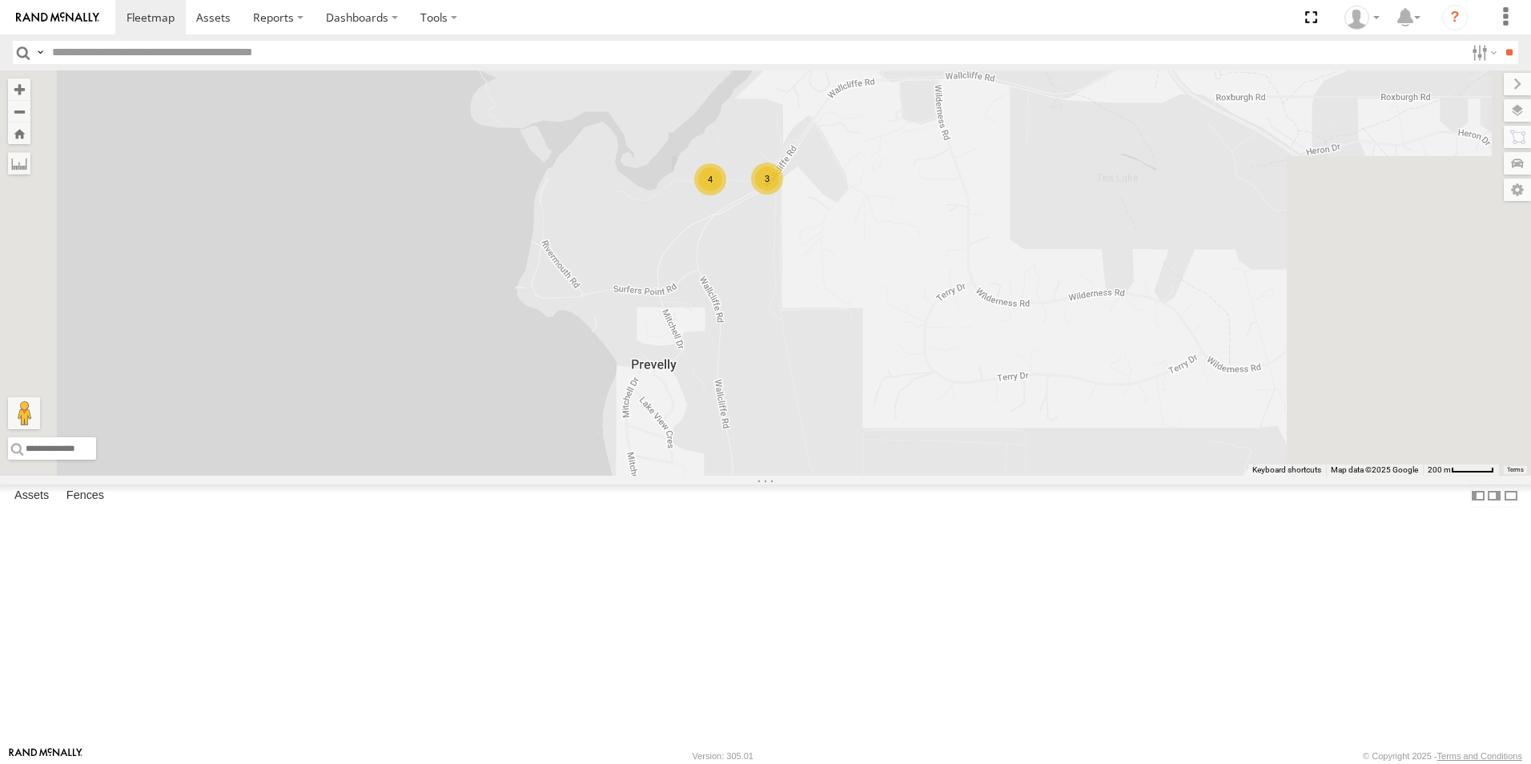
drag, startPoint x: 985, startPoint y: 210, endPoint x: 765, endPoint y: 524, distance: 384.0
click at [765, 476] on div "PM018 - [PERSON_NAME] CV304 - [PERSON_NAME] CV202 - [PERSON_NAME] CV209 - [PERS…" at bounding box center [765, 272] width 1531 height 405
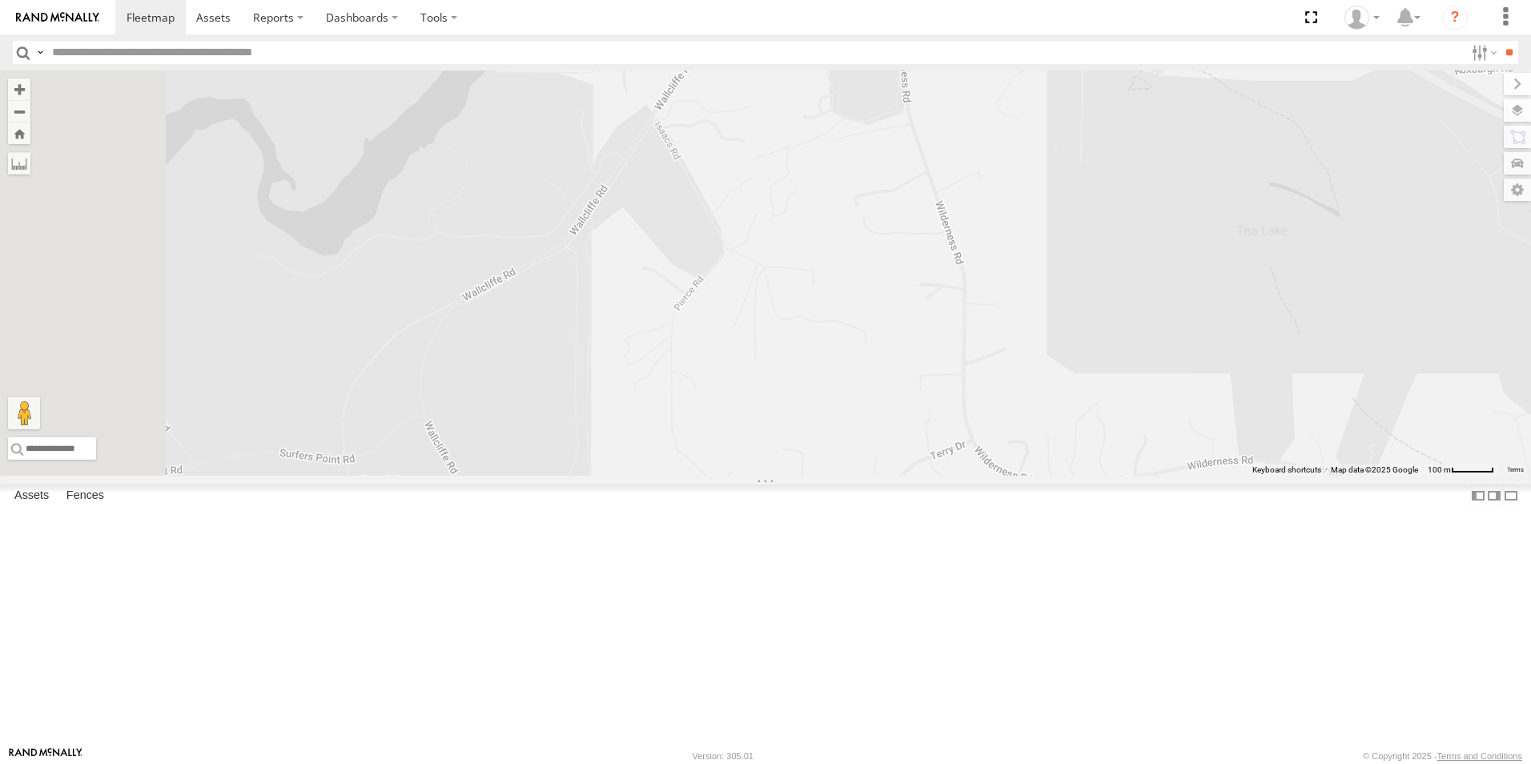
drag, startPoint x: 749, startPoint y: 542, endPoint x: 835, endPoint y: -10, distance: 558.2
click at [835, 0] on html at bounding box center [765, 382] width 1531 height 764
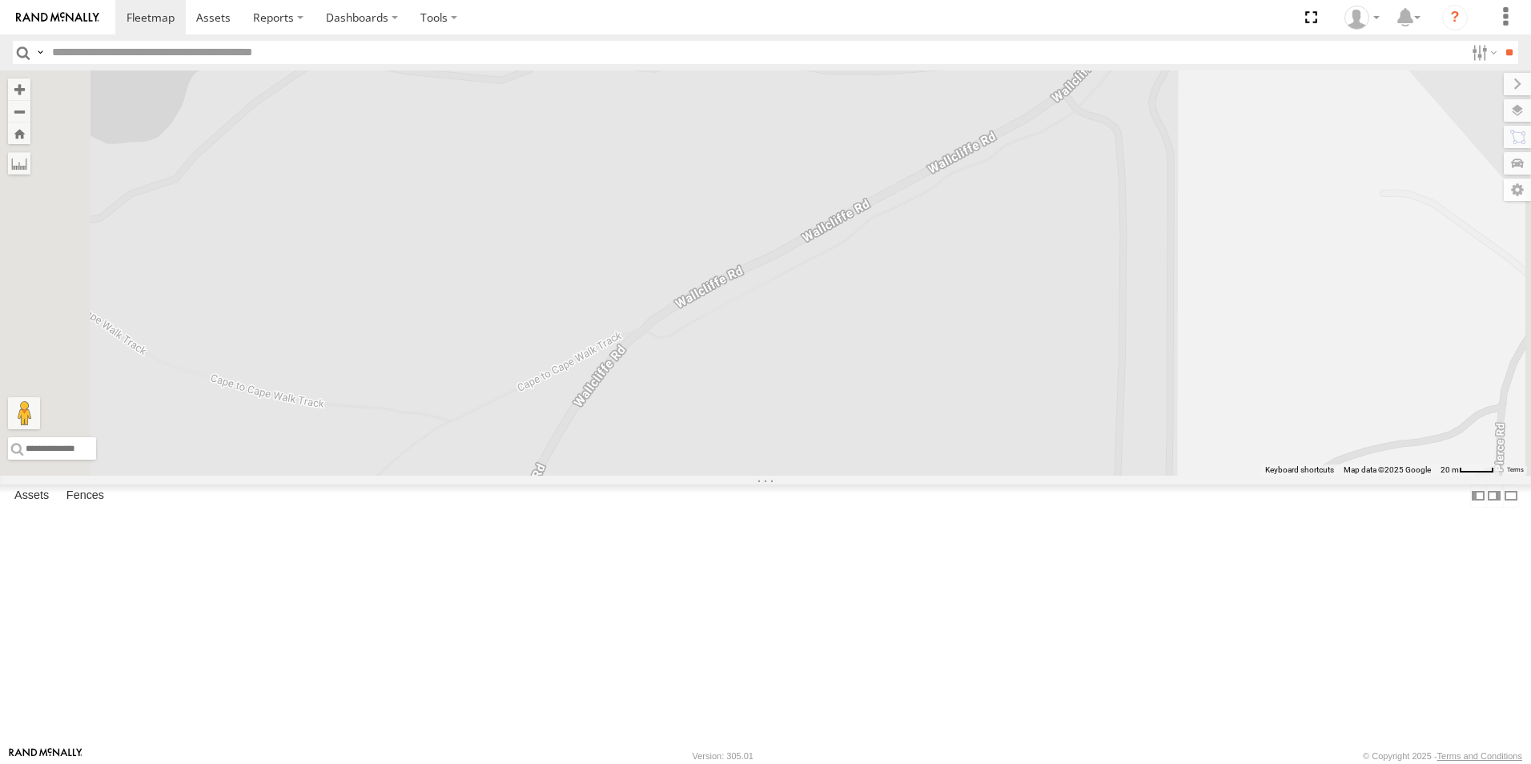
drag, startPoint x: 829, startPoint y: 291, endPoint x: 767, endPoint y: 726, distance: 439.8
click at [767, 476] on div "PM018 - [PERSON_NAME] CV304 - [PERSON_NAME] CV202 - [PERSON_NAME] CV209 - [PERS…" at bounding box center [765, 272] width 1531 height 405
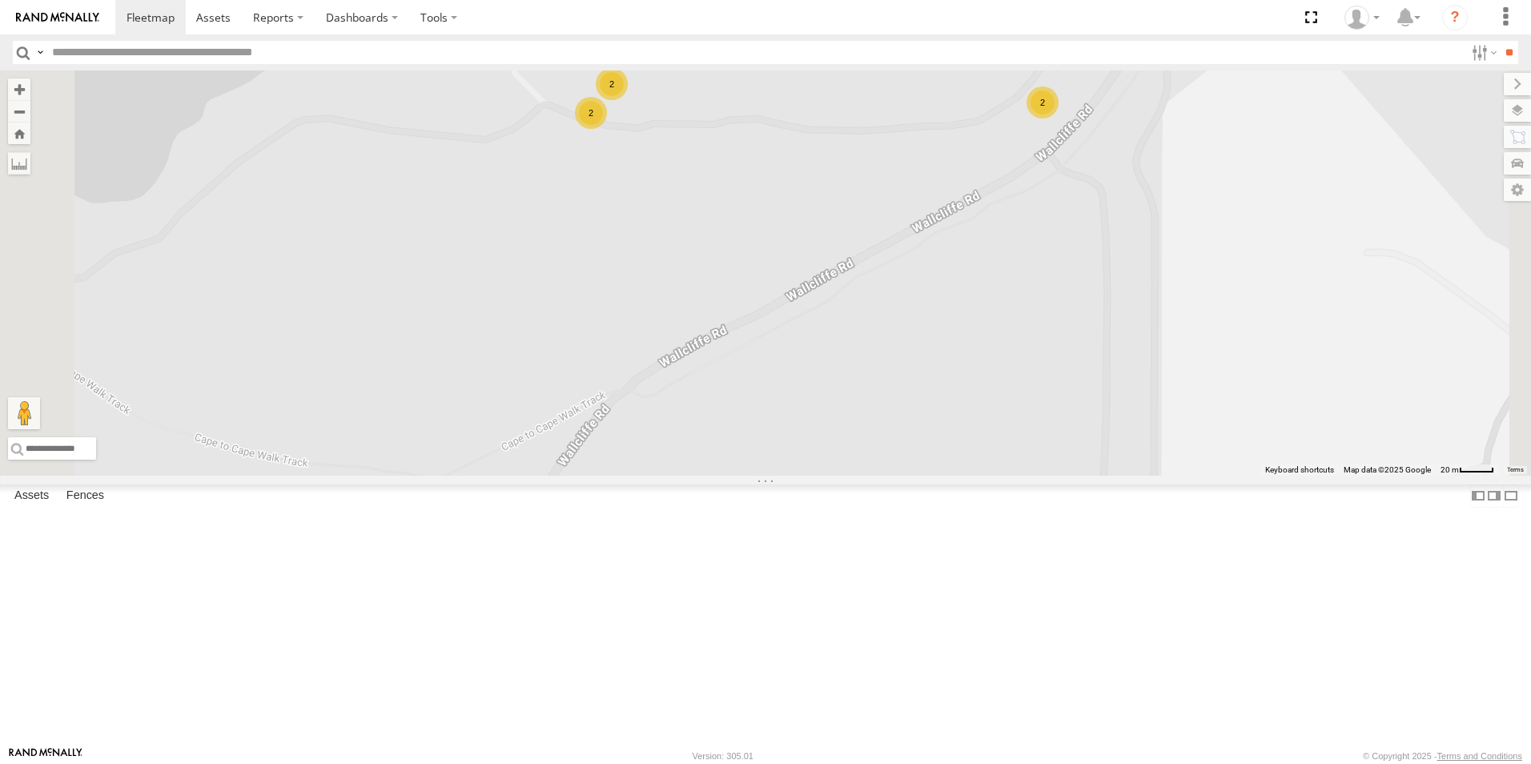
drag, startPoint x: 869, startPoint y: 416, endPoint x: 850, endPoint y: 459, distance: 47.3
click at [850, 459] on div "PM018 - [PERSON_NAME] CV304 - [PERSON_NAME] CV202 - [PERSON_NAME] CV209 - [PERS…" at bounding box center [765, 272] width 1531 height 405
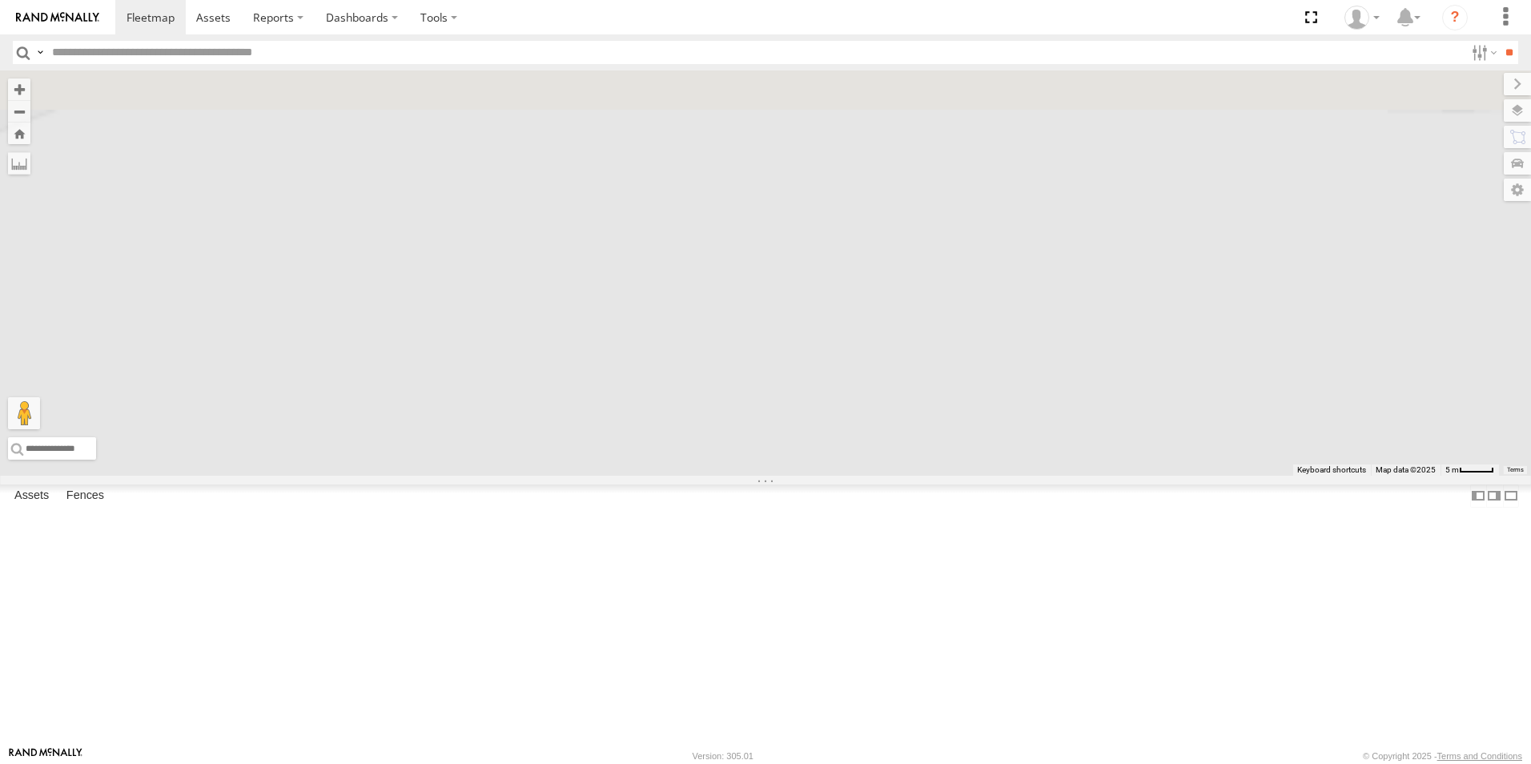
drag, startPoint x: 805, startPoint y: 170, endPoint x: 851, endPoint y: 697, distance: 529.5
click at [851, 476] on div "PM018 - [PERSON_NAME] CV304 - [PERSON_NAME] CV202 - [PERSON_NAME] CV209 - [PERS…" at bounding box center [765, 272] width 1531 height 405
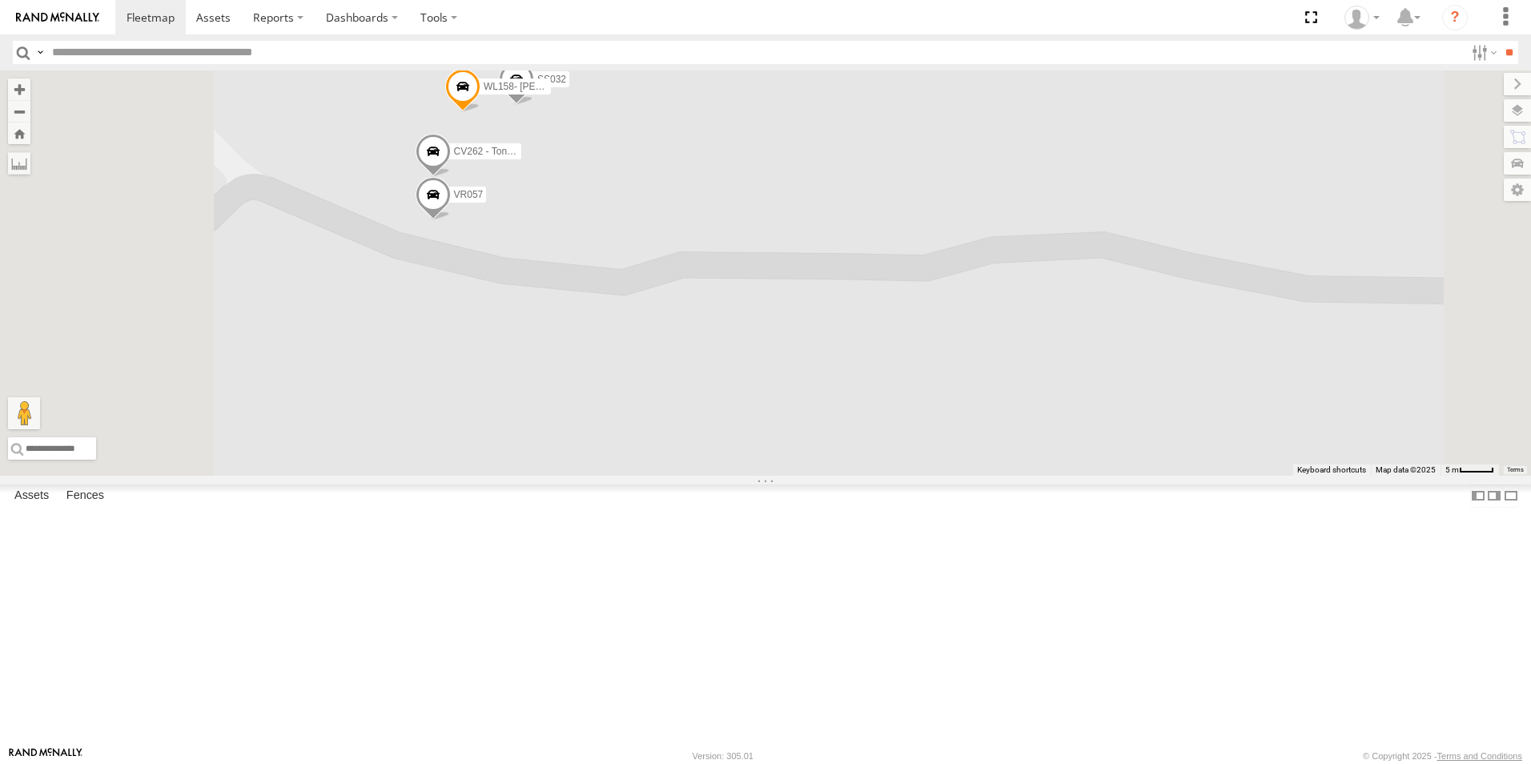
drag, startPoint x: 774, startPoint y: 474, endPoint x: 802, endPoint y: 615, distance: 143.6
click at [802, 476] on div "PM018 - [PERSON_NAME] CV304 - [PERSON_NAME] CV202 - [PERSON_NAME] CV209 - [PERS…" at bounding box center [765, 272] width 1531 height 405
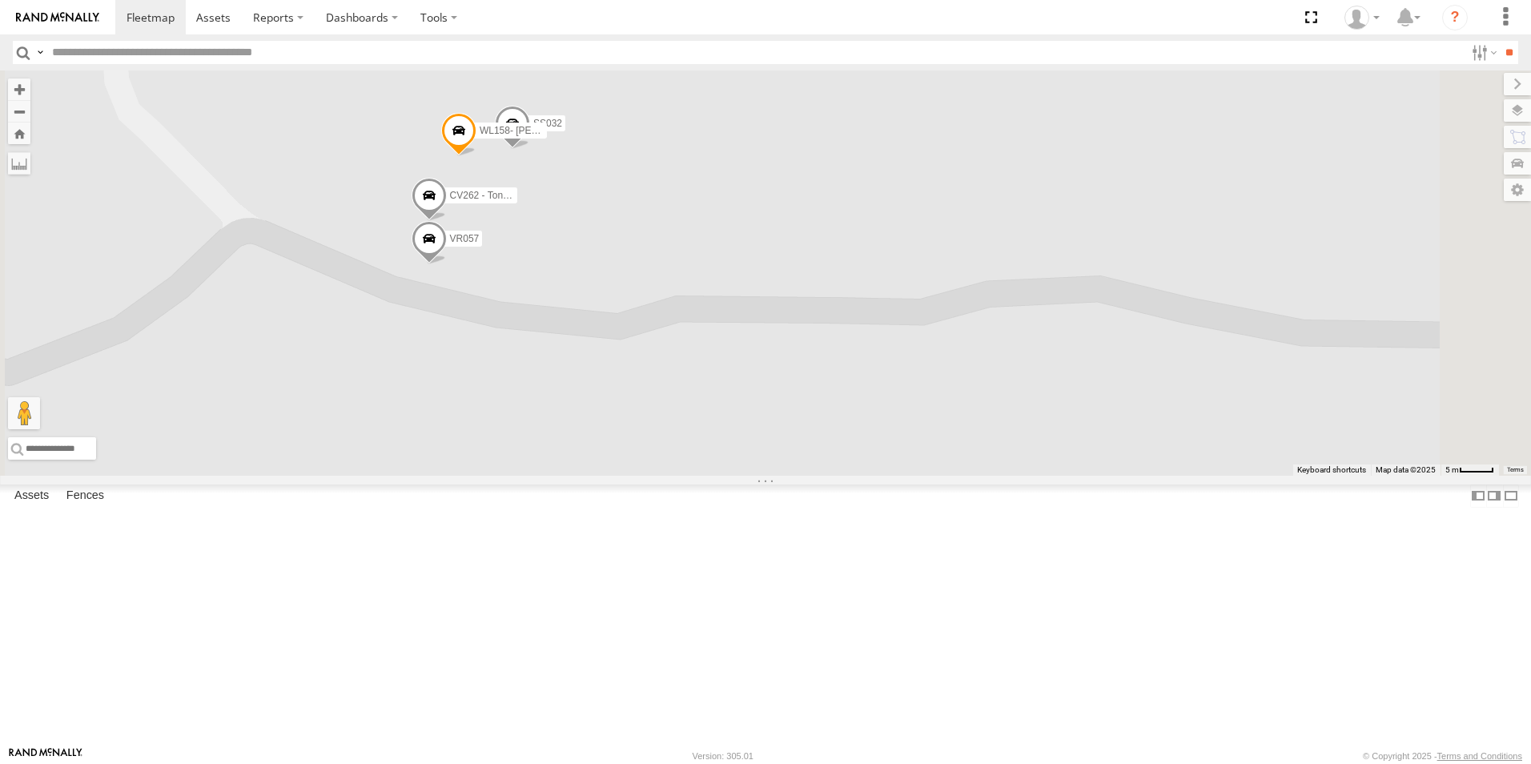
drag, startPoint x: 774, startPoint y: 404, endPoint x: 765, endPoint y: 456, distance: 52.8
click at [765, 456] on div "PM018 - [PERSON_NAME] CV304 - [PERSON_NAME] CV202 - [PERSON_NAME] CV209 - [PERS…" at bounding box center [765, 272] width 1531 height 405
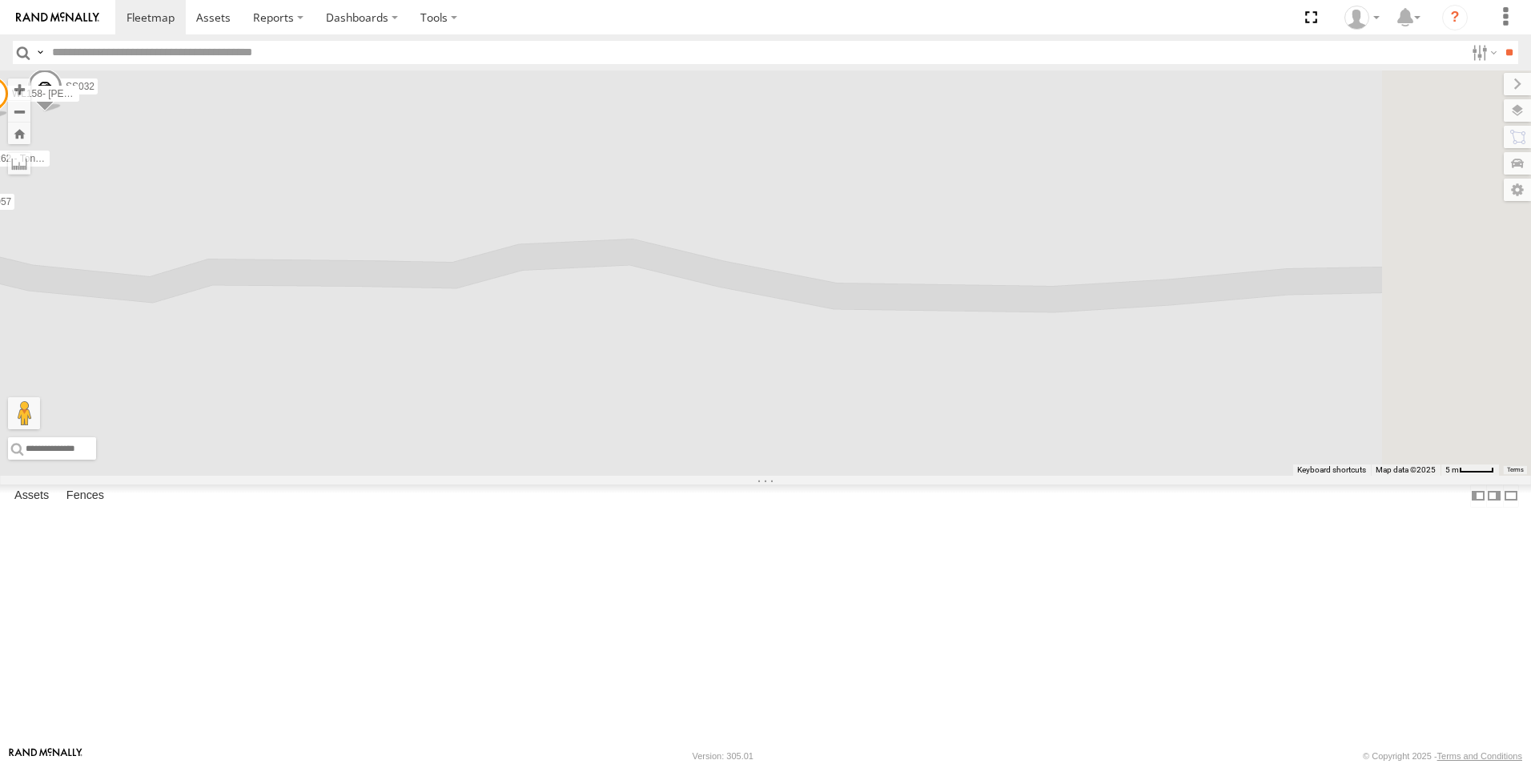
drag, startPoint x: 1053, startPoint y: 516, endPoint x: 564, endPoint y: 463, distance: 491.9
click at [564, 463] on div "PM018 - [PERSON_NAME] CV304 - [PERSON_NAME] CV202 - [PERSON_NAME] CV209 - [PERS…" at bounding box center [765, 272] width 1531 height 405
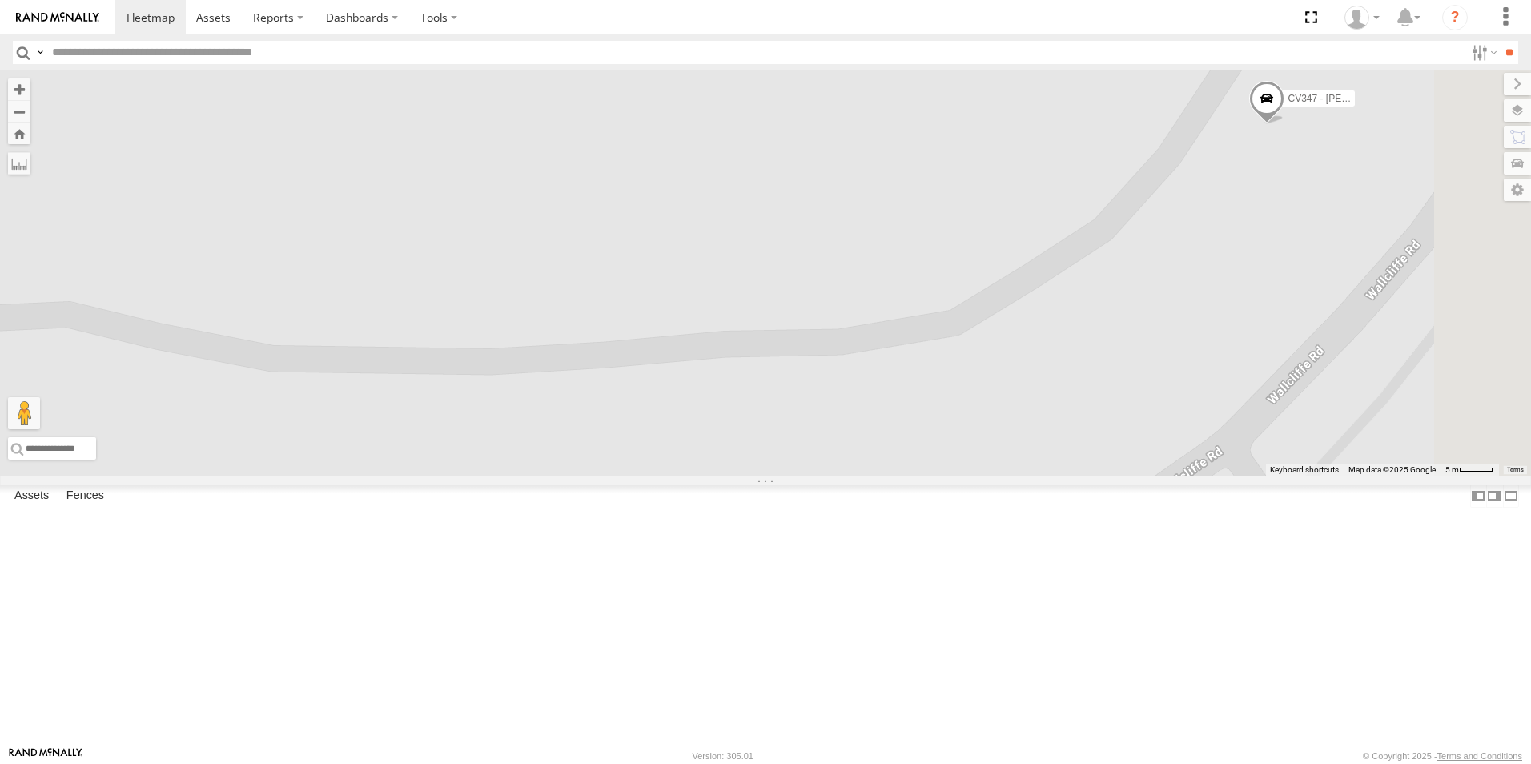
drag, startPoint x: 905, startPoint y: 485, endPoint x: 336, endPoint y: 548, distance: 572.7
click at [336, 548] on main "To navigate the map with touch gestures double-tap and hold your finger on the …" at bounding box center [765, 408] width 1531 height 676
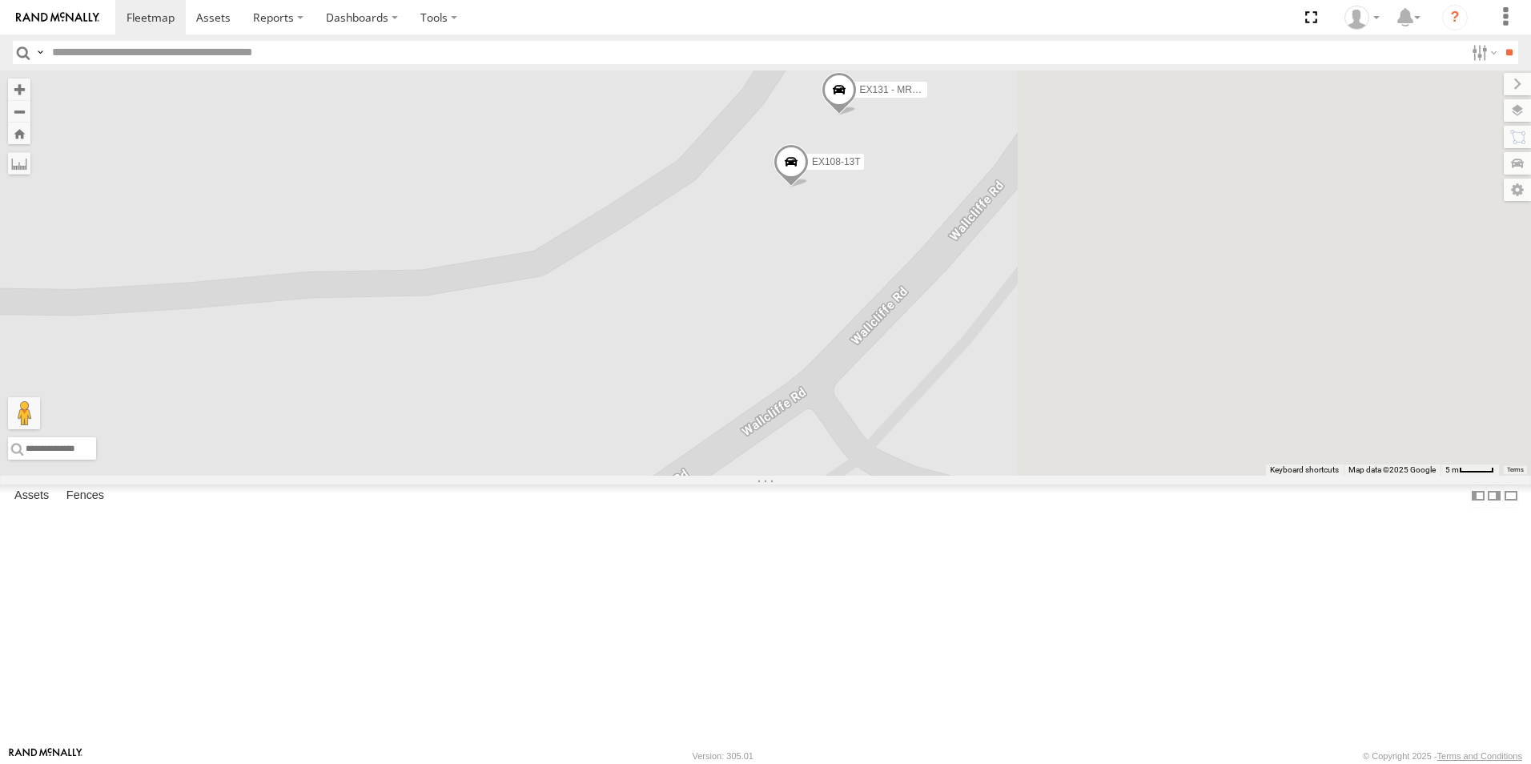
drag, startPoint x: 893, startPoint y: 479, endPoint x: 487, endPoint y: 425, distance: 409.4
click at [487, 425] on div "PM018 - [PERSON_NAME] CV304 - [PERSON_NAME] CV202 - [PERSON_NAME] CV209 - [PERS…" at bounding box center [765, 272] width 1531 height 405
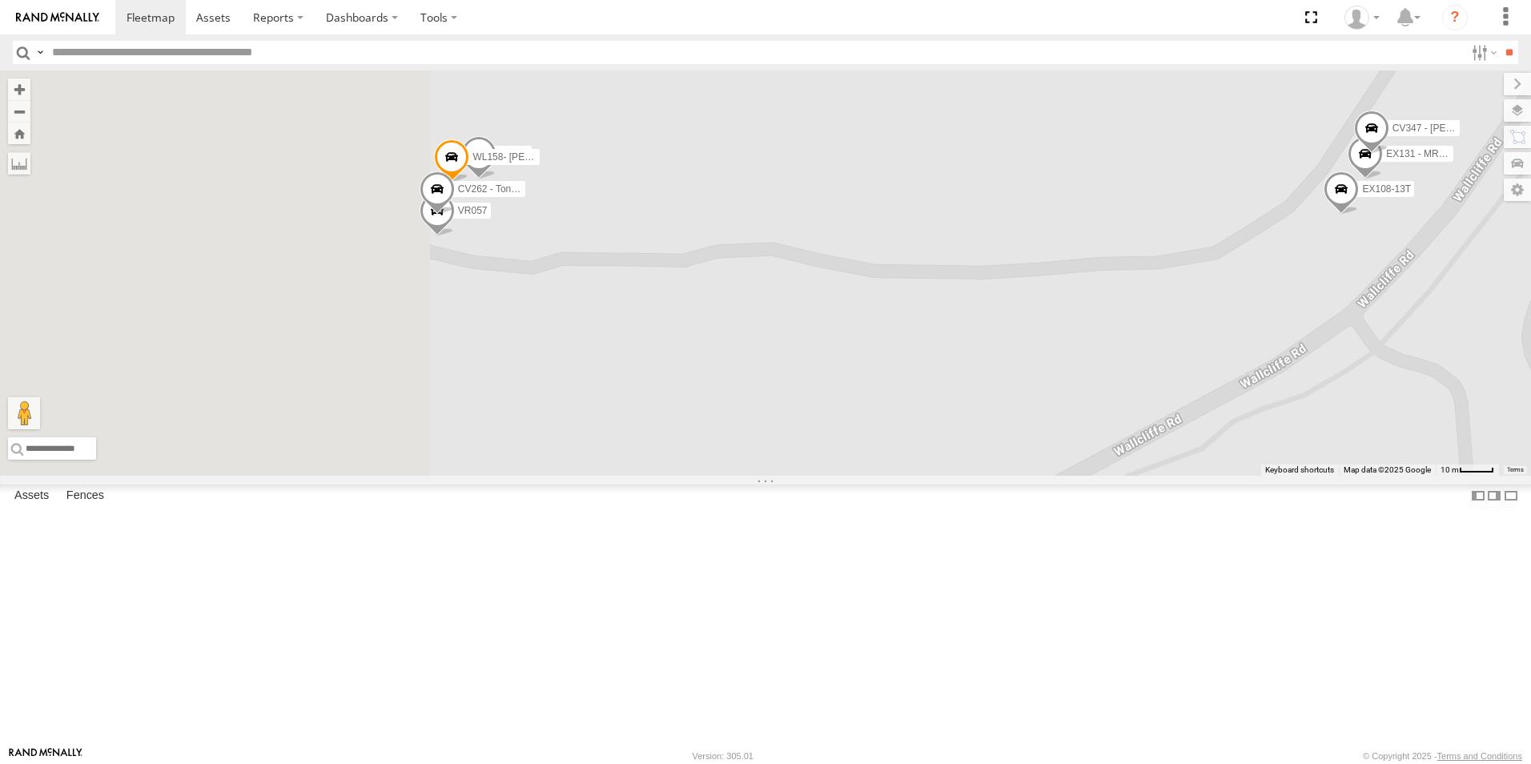
drag, startPoint x: 691, startPoint y: 435, endPoint x: 1366, endPoint y: 404, distance: 675.5
click at [1366, 404] on div "PM018 - [PERSON_NAME] CV304 - [PERSON_NAME] CV202 - [PERSON_NAME] CV209 - [PERS…" at bounding box center [765, 272] width 1531 height 405
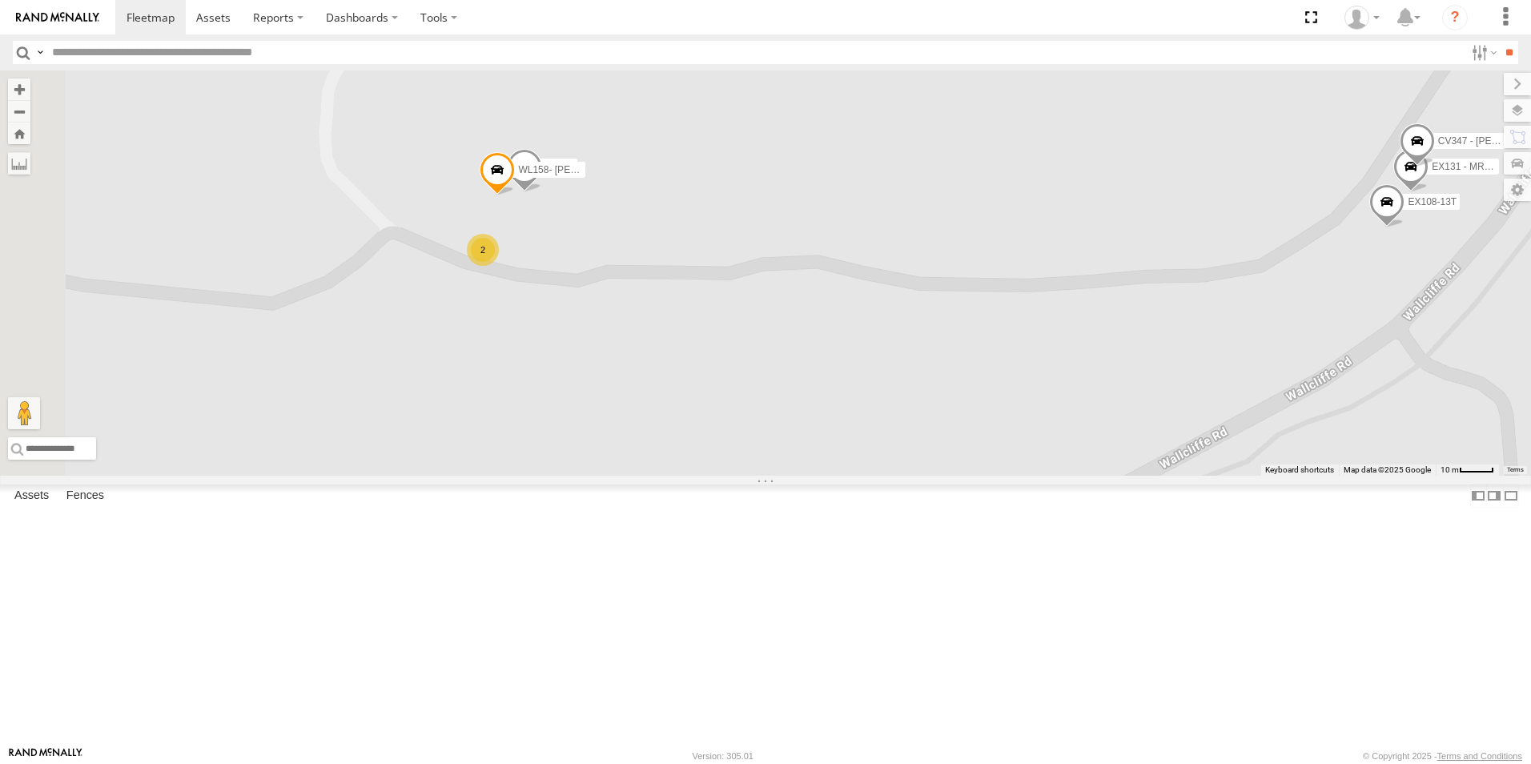
drag, startPoint x: 909, startPoint y: 387, endPoint x: 976, endPoint y: 411, distance: 71.4
click at [976, 411] on div "PM018 - [PERSON_NAME] CV304 - [PERSON_NAME] CV202 - [PERSON_NAME] CV209 - [PERS…" at bounding box center [765, 272] width 1531 height 405
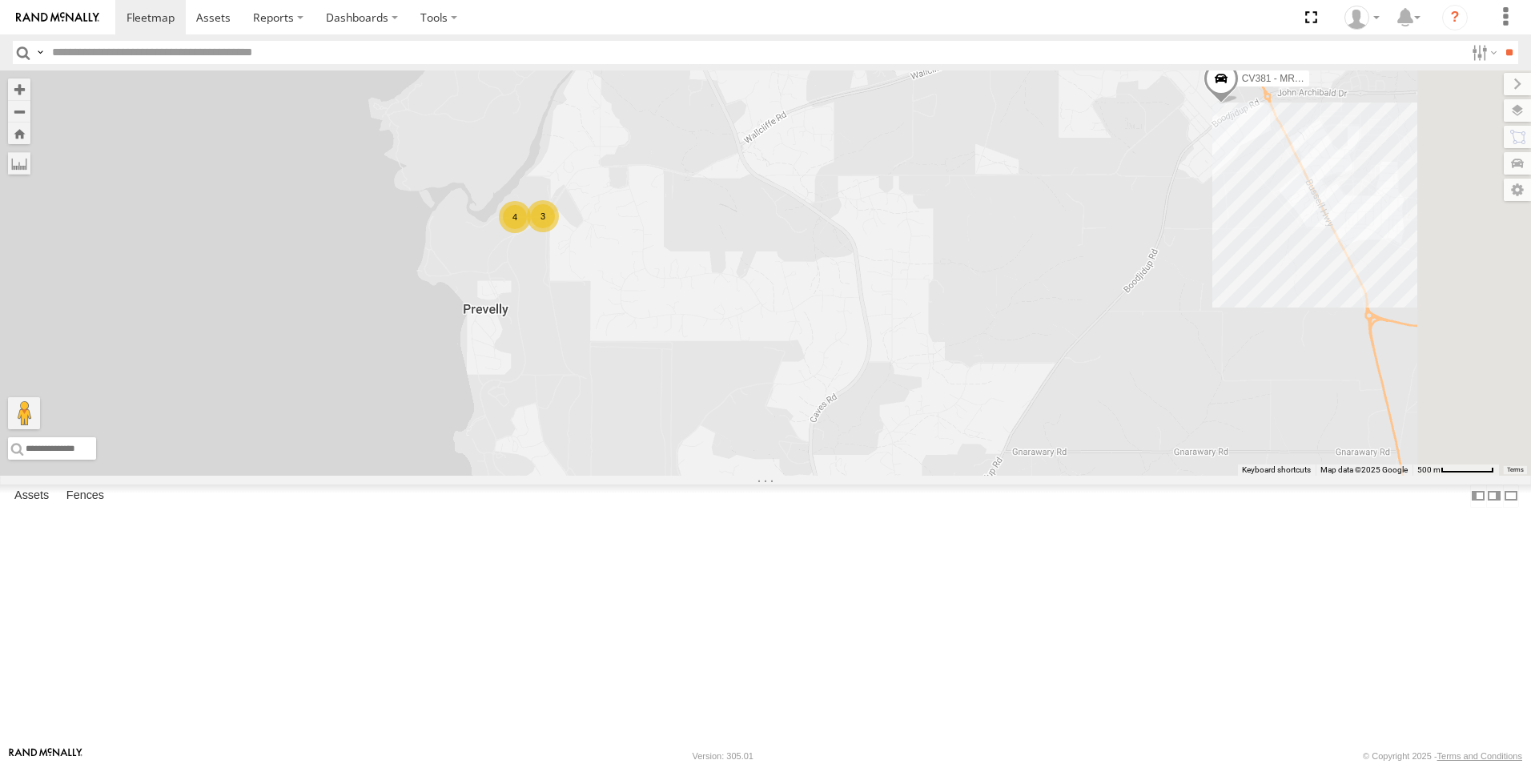
drag, startPoint x: 1133, startPoint y: 500, endPoint x: 896, endPoint y: 431, distance: 246.5
click at [896, 431] on div "PM018 - [PERSON_NAME] CV304 - [PERSON_NAME] CV202 - [PERSON_NAME] CV209 - [PERS…" at bounding box center [765, 272] width 1531 height 405
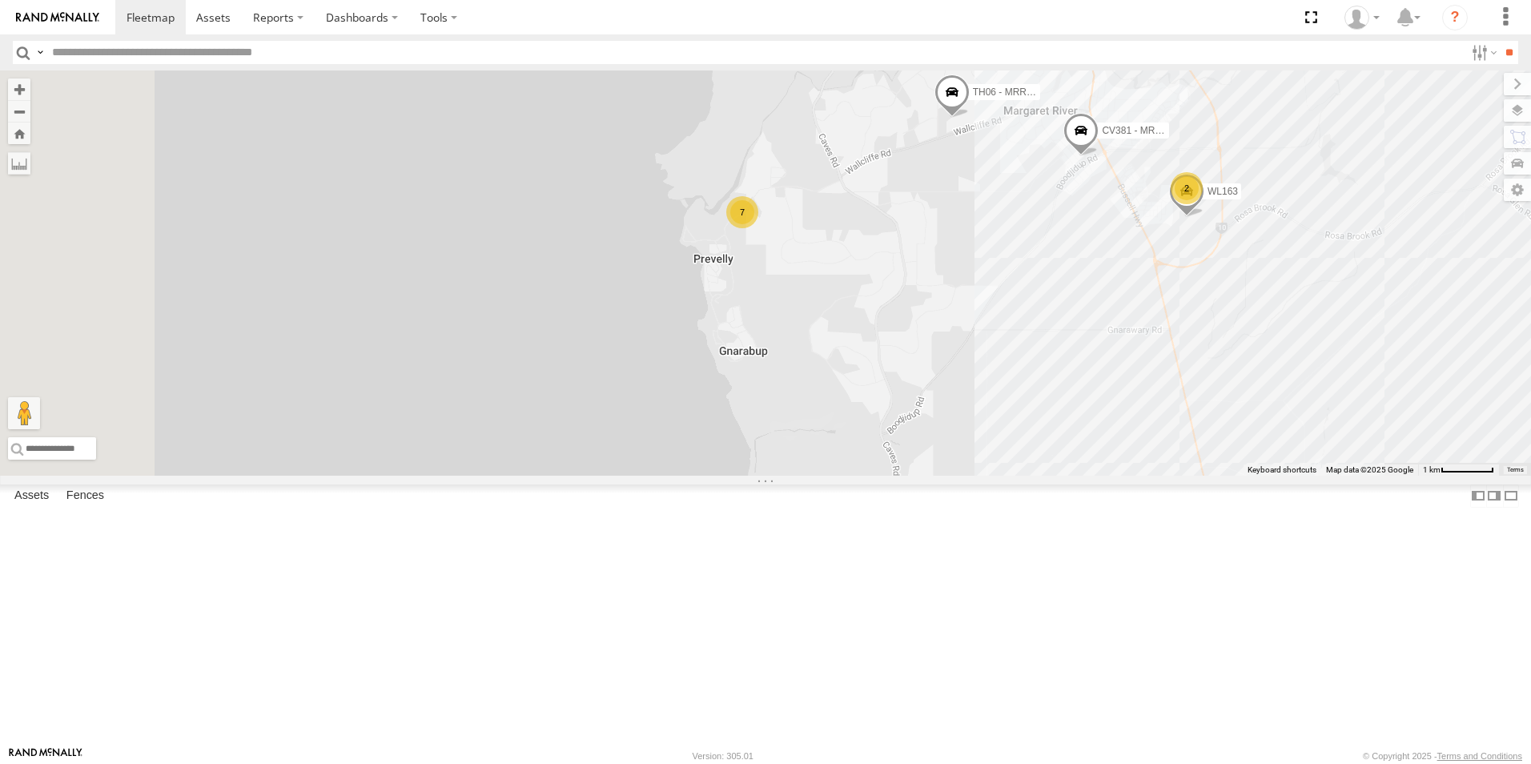
drag, startPoint x: 901, startPoint y: 406, endPoint x: 1026, endPoint y: 400, distance: 125.8
click at [1026, 400] on div "PM018 - [PERSON_NAME] CV304 - [PERSON_NAME] CV202 - [PERSON_NAME] CV209 - [PERS…" at bounding box center [765, 272] width 1531 height 405
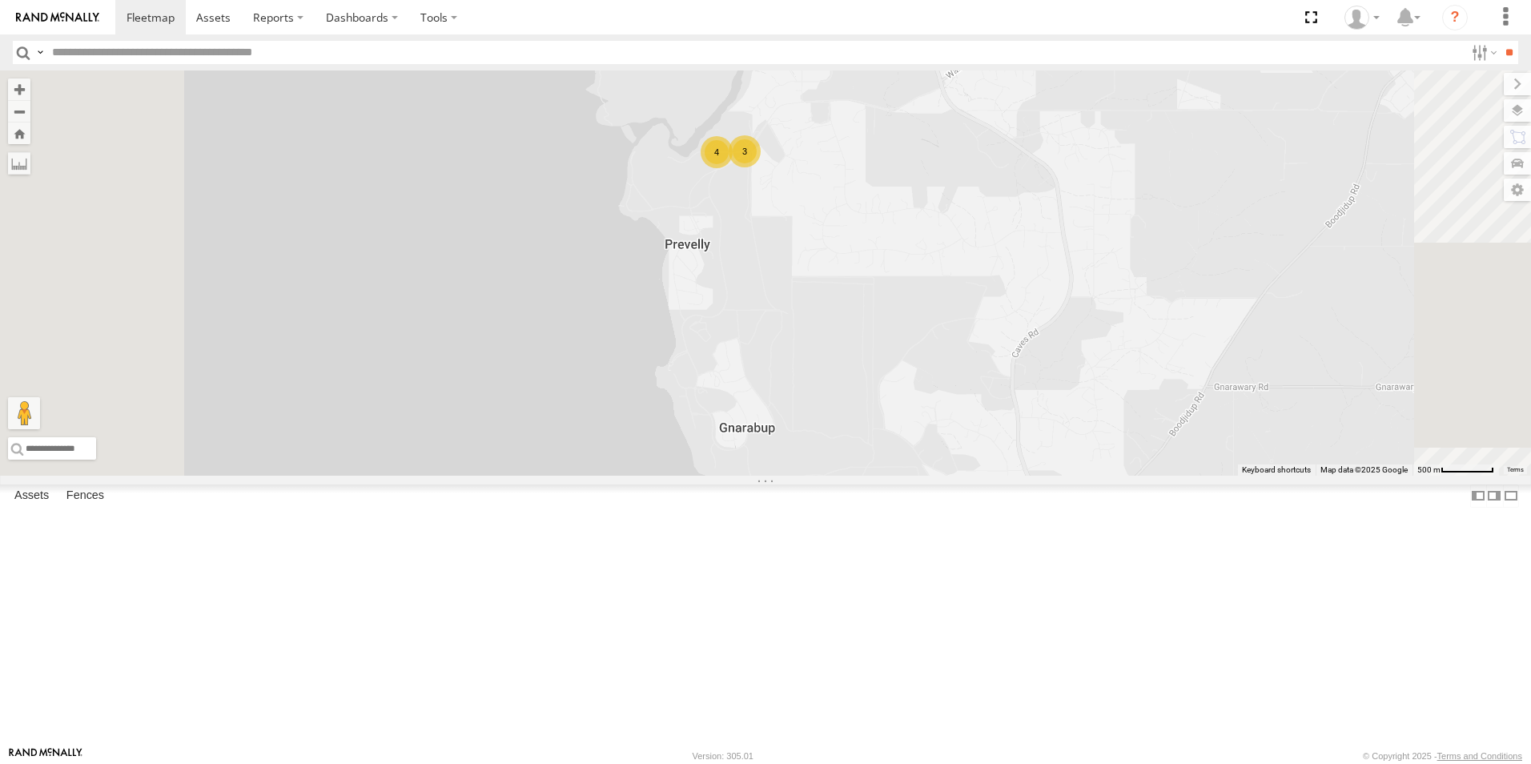
drag, startPoint x: 1034, startPoint y: 388, endPoint x: 1098, endPoint y: 370, distance: 66.6
click at [1098, 370] on div "PM018 - [PERSON_NAME] CV304 - [PERSON_NAME] CV202 - [PERSON_NAME] CV209 - [PERS…" at bounding box center [765, 272] width 1531 height 405
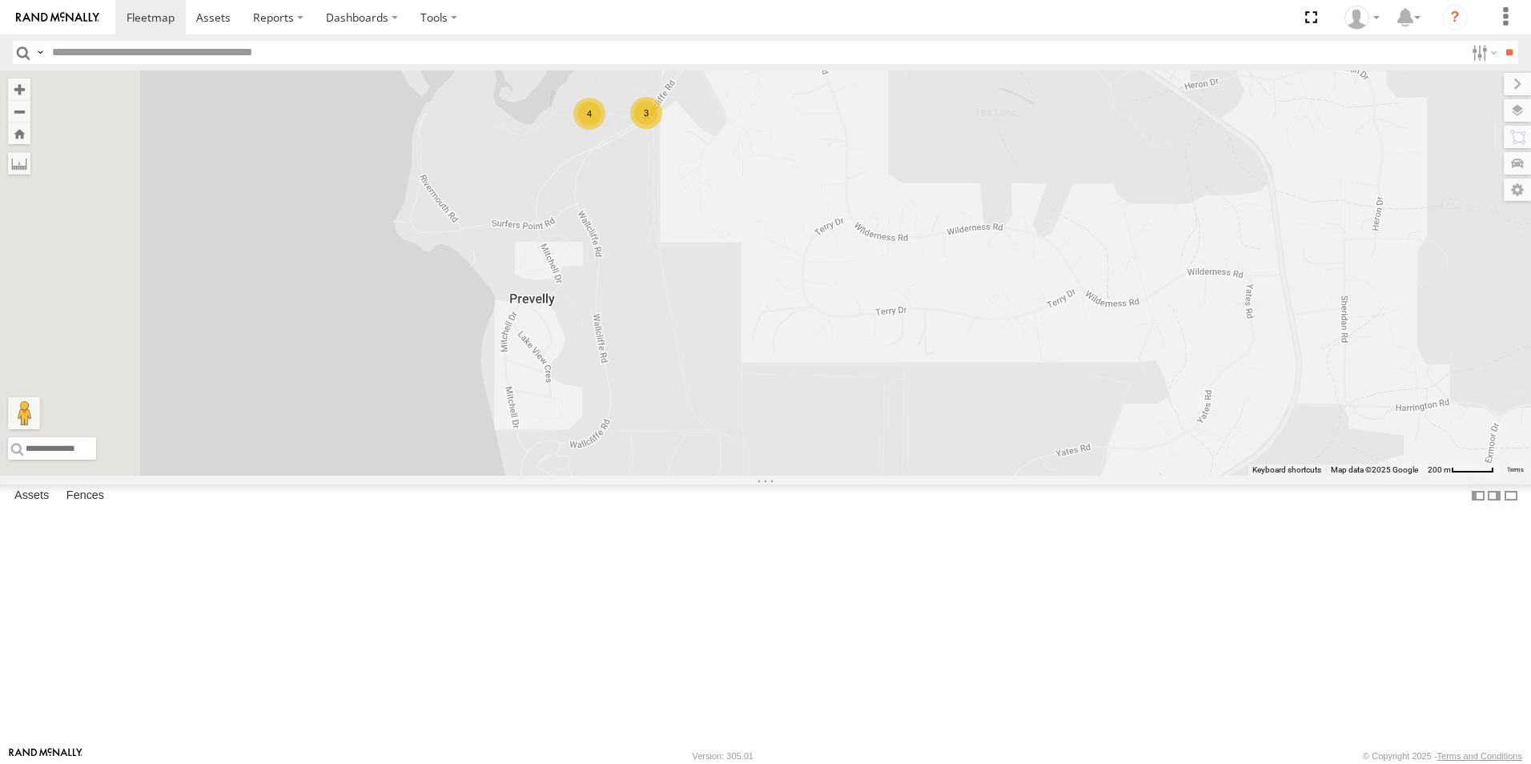
drag, startPoint x: 1054, startPoint y: 359, endPoint x: 1137, endPoint y: 435, distance: 112.2
click at [1137, 435] on div "PM018 - [PERSON_NAME] CV304 - [PERSON_NAME] CV202 - [PERSON_NAME] CV209 - [PERS…" at bounding box center [765, 272] width 1531 height 405
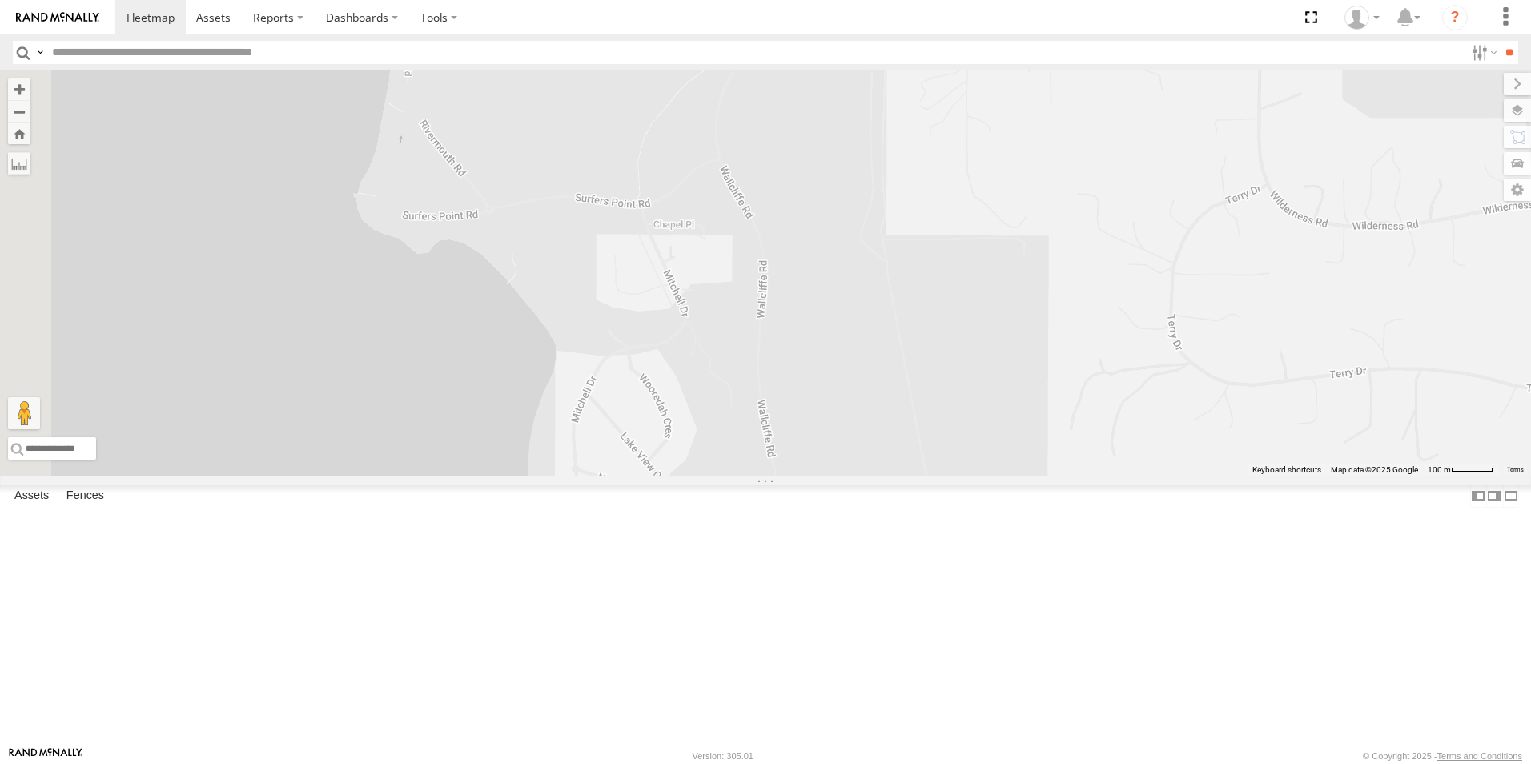
drag, startPoint x: 706, startPoint y: 383, endPoint x: 1082, endPoint y: 412, distance: 377.4
click at [1082, 412] on div "PM018 - [PERSON_NAME] CV304 - [PERSON_NAME] CV202 - [PERSON_NAME] CV209 - [PERS…" at bounding box center [765, 272] width 1531 height 405
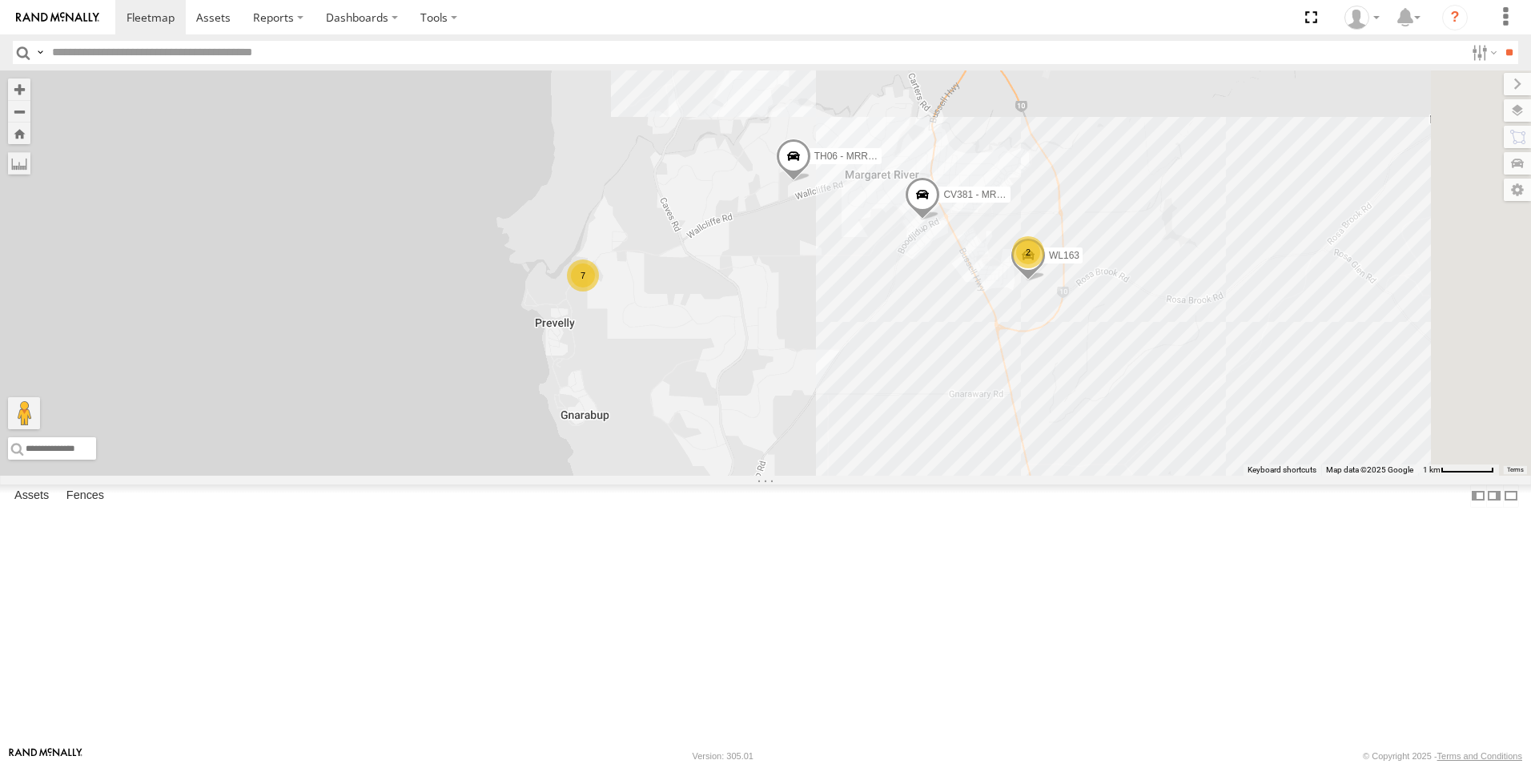
drag, startPoint x: 1302, startPoint y: 527, endPoint x: 1098, endPoint y: 505, distance: 205.3
click at [1098, 476] on div "PM018 - [PERSON_NAME] CV304 - [PERSON_NAME] CV202 - [PERSON_NAME] CV209 - [PERS…" at bounding box center [765, 272] width 1531 height 405
